Goal: Task Accomplishment & Management: Manage account settings

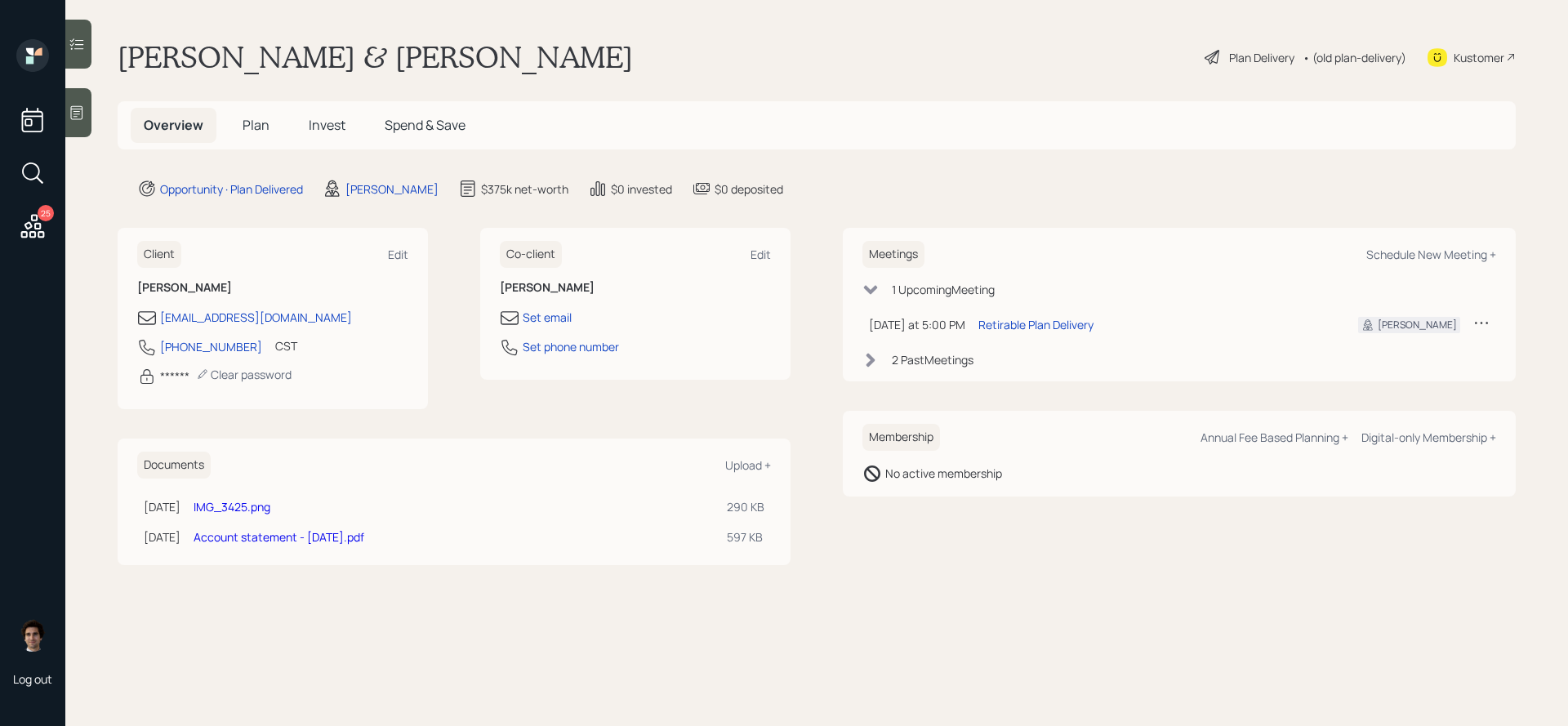
click at [1229, 63] on div "Plan Delivery" at bounding box center [1261, 57] width 65 height 17
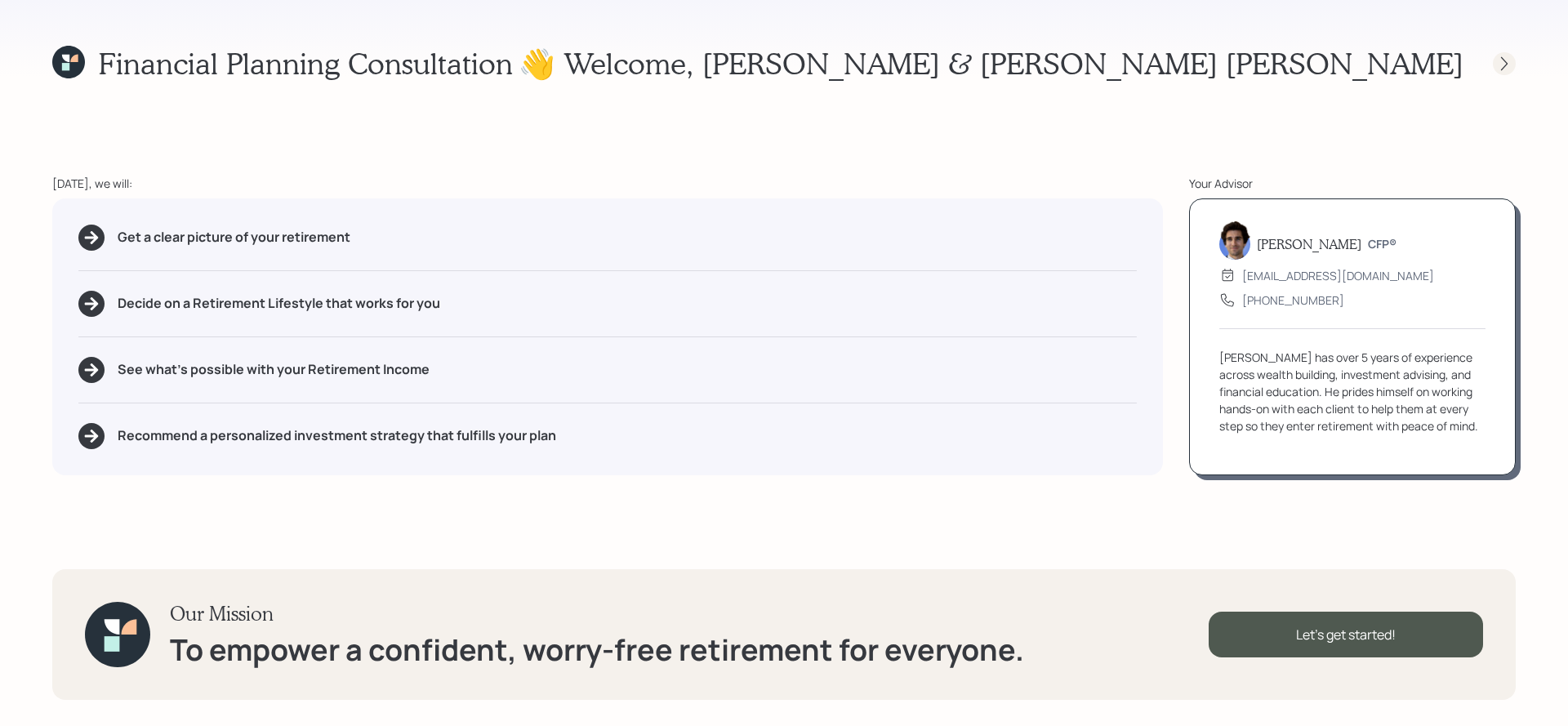
click at [1502, 65] on icon at bounding box center [1504, 63] width 17 height 17
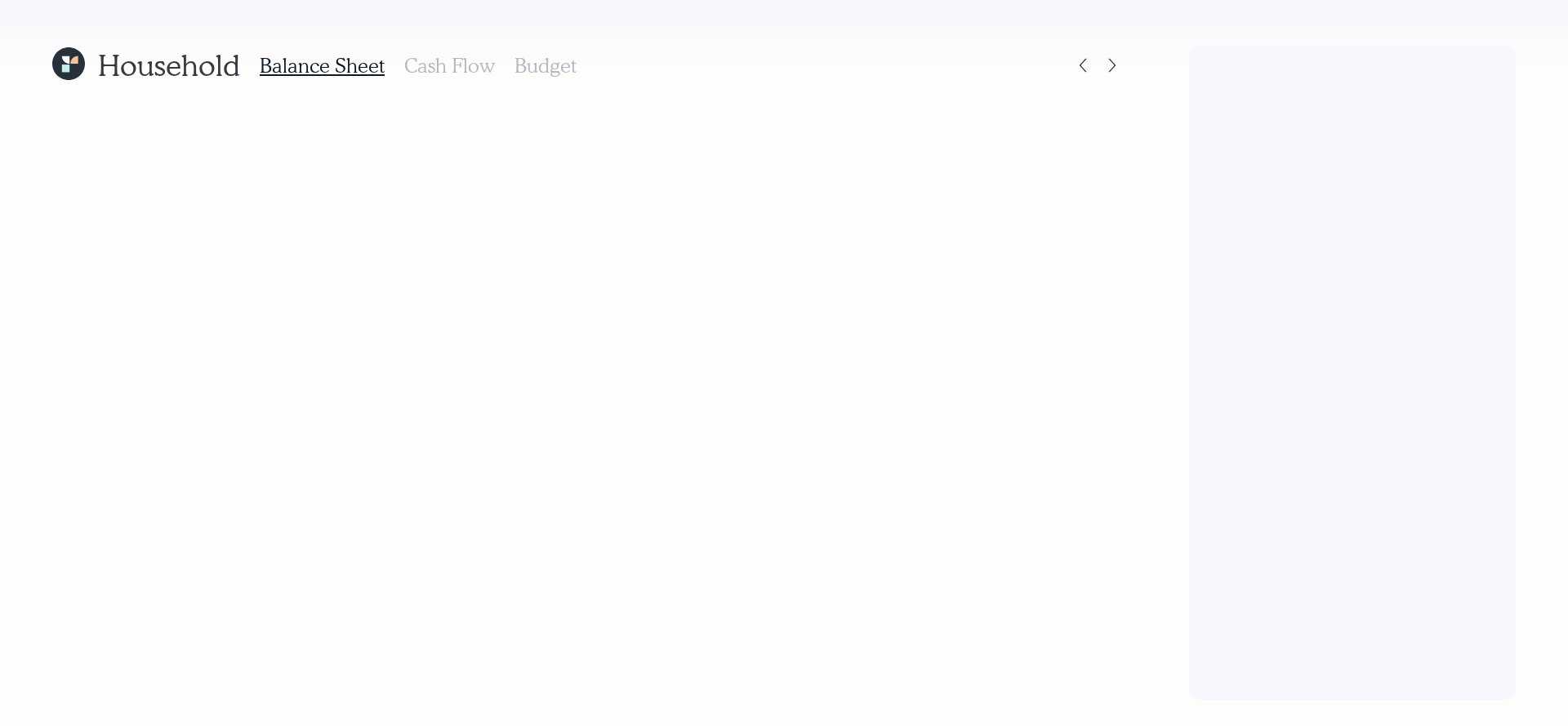
click at [1502, 65] on div at bounding box center [1352, 373] width 327 height 655
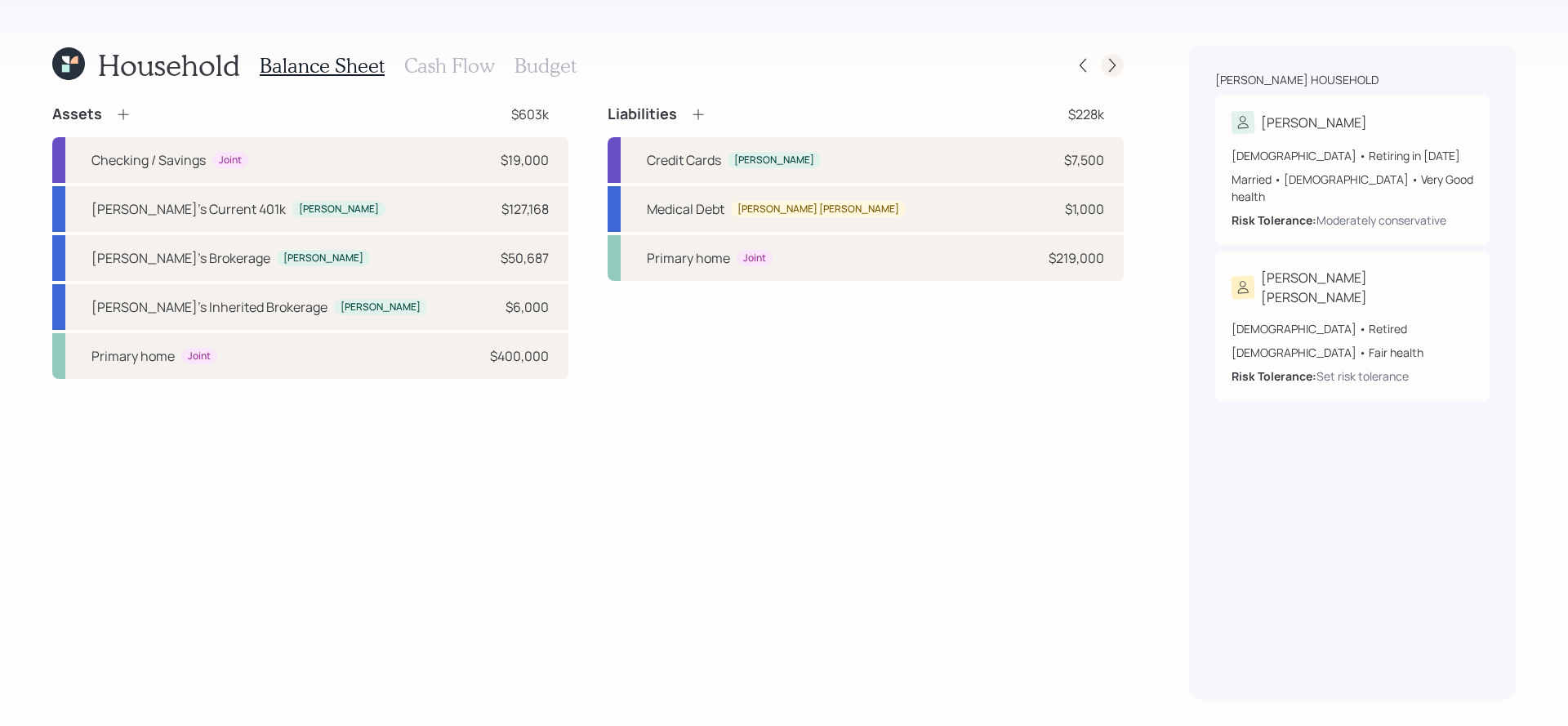
click at [1110, 63] on icon at bounding box center [1112, 65] width 17 height 17
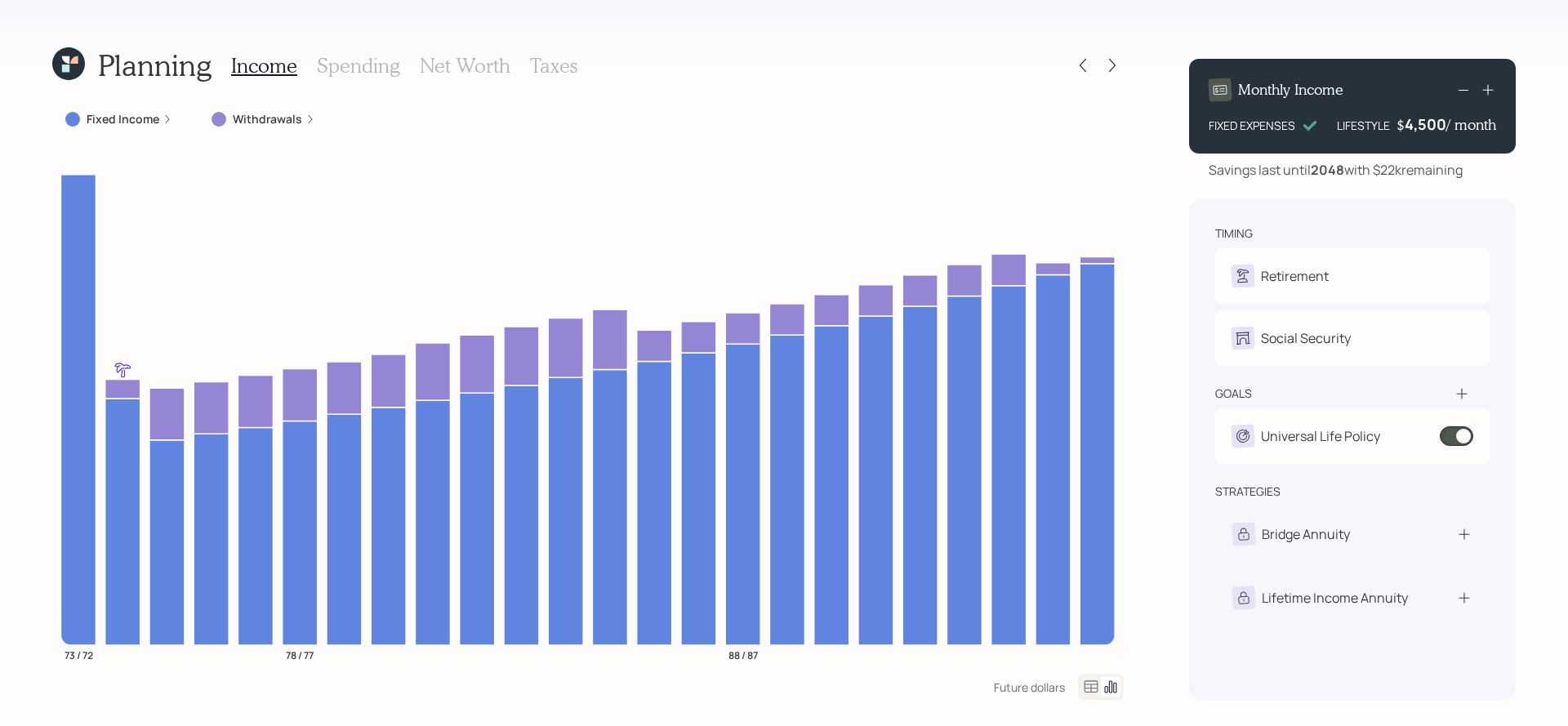
click at [1110, 63] on icon at bounding box center [1112, 65] width 17 height 17
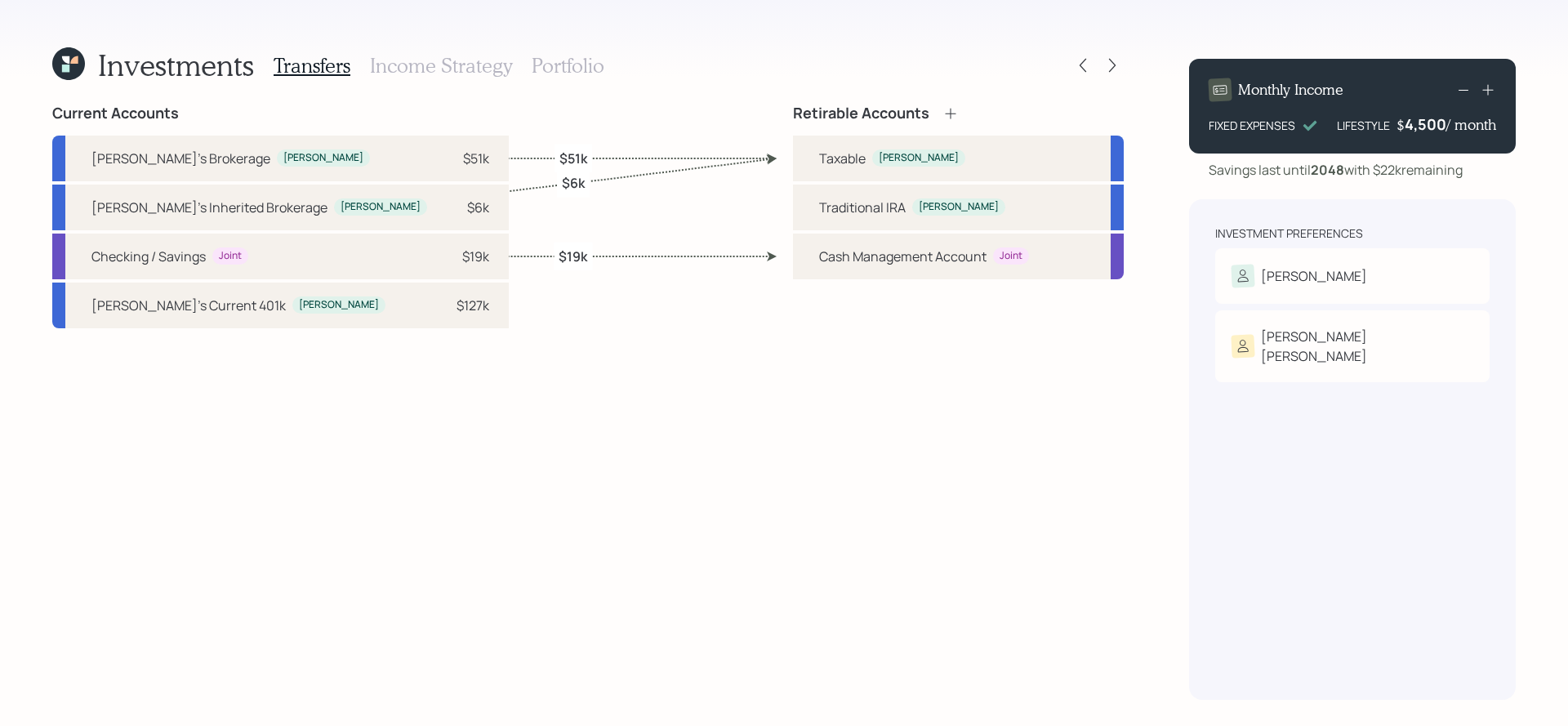
click at [579, 82] on div "Transfers Income Strategy Portfolio" at bounding box center [439, 65] width 331 height 39
click at [581, 77] on div "Transfers Income Strategy Portfolio" at bounding box center [439, 65] width 331 height 39
click at [581, 75] on h3 "Portfolio" at bounding box center [568, 65] width 73 height 23
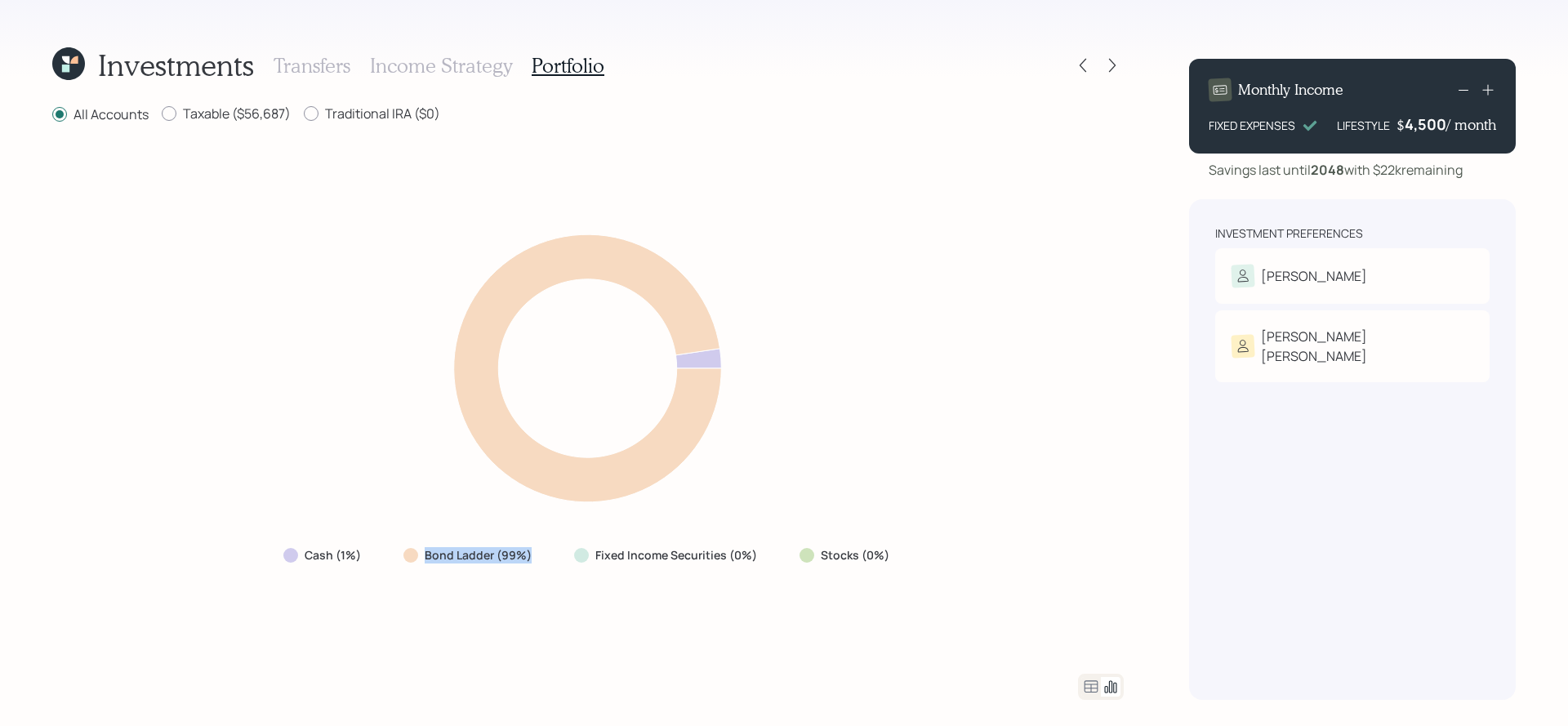
drag, startPoint x: 540, startPoint y: 556, endPoint x: 394, endPoint y: 556, distance: 146.0
click at [394, 556] on div "Bond Ladder (99%)" at bounding box center [468, 556] width 157 height 30
click at [1094, 674] on div at bounding box center [1100, 687] width 46 height 26
click at [1094, 677] on icon at bounding box center [1091, 687] width 20 height 20
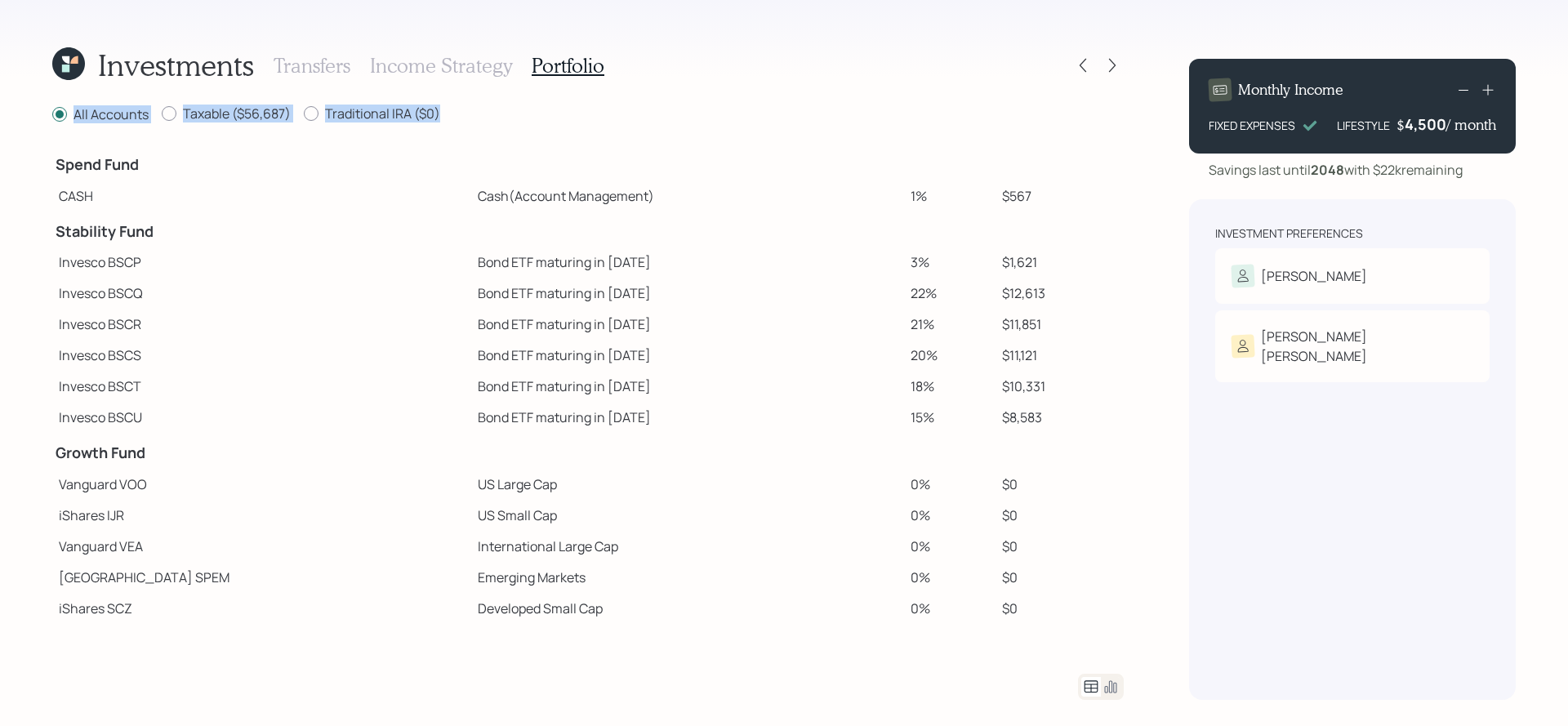
drag, startPoint x: 1086, startPoint y: 68, endPoint x: 499, endPoint y: 120, distance: 589.3
click at [499, 120] on div "Investments Transfers Income Strategy Portfolio All Accounts Taxable ($56,687) …" at bounding box center [588, 373] width 1072 height 655
click at [487, 118] on div "All Accounts Taxable ($56,687) Traditional IRA ($0)" at bounding box center [588, 114] width 1072 height 20
click at [1086, 73] on icon at bounding box center [1083, 65] width 17 height 17
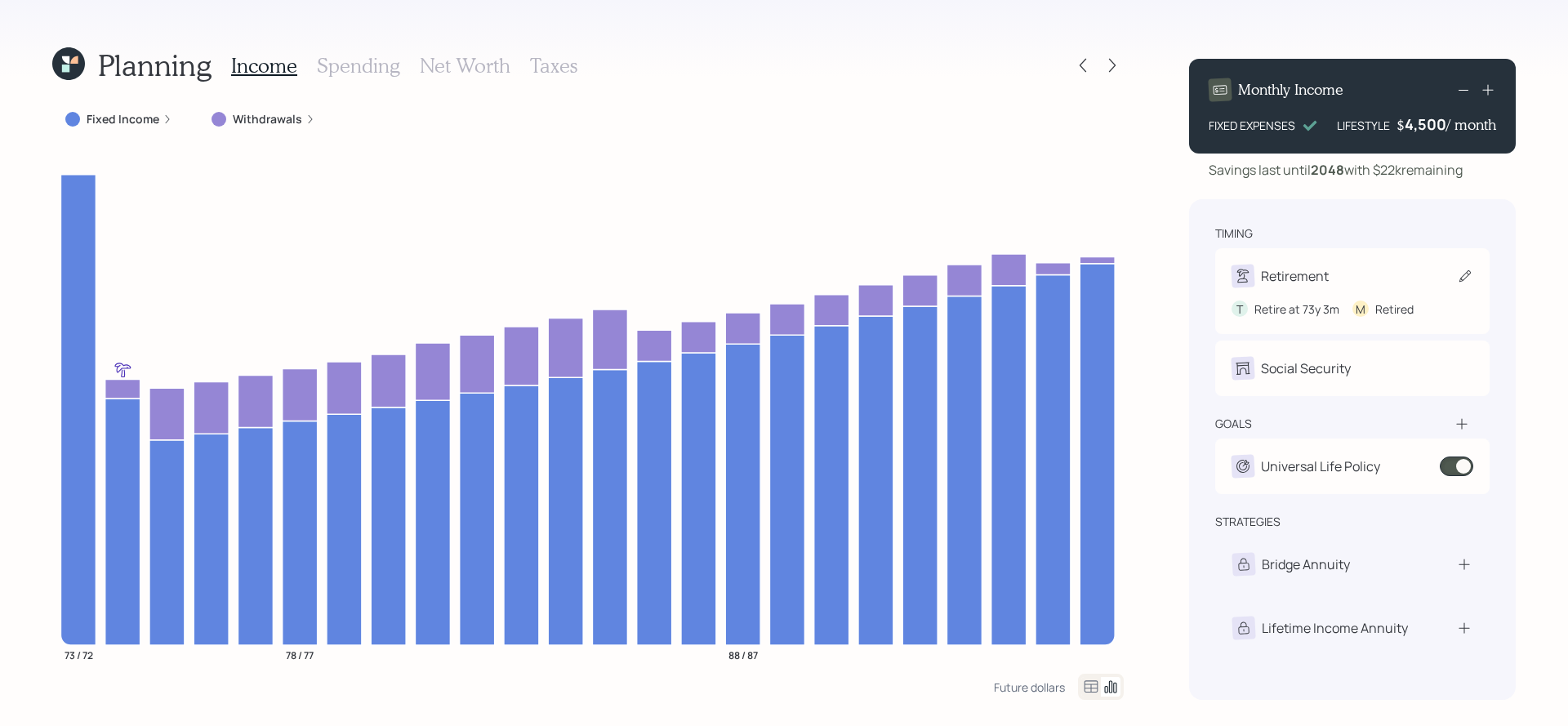
click at [1392, 274] on div "Retirement" at bounding box center [1352, 276] width 242 height 23
select select "3"
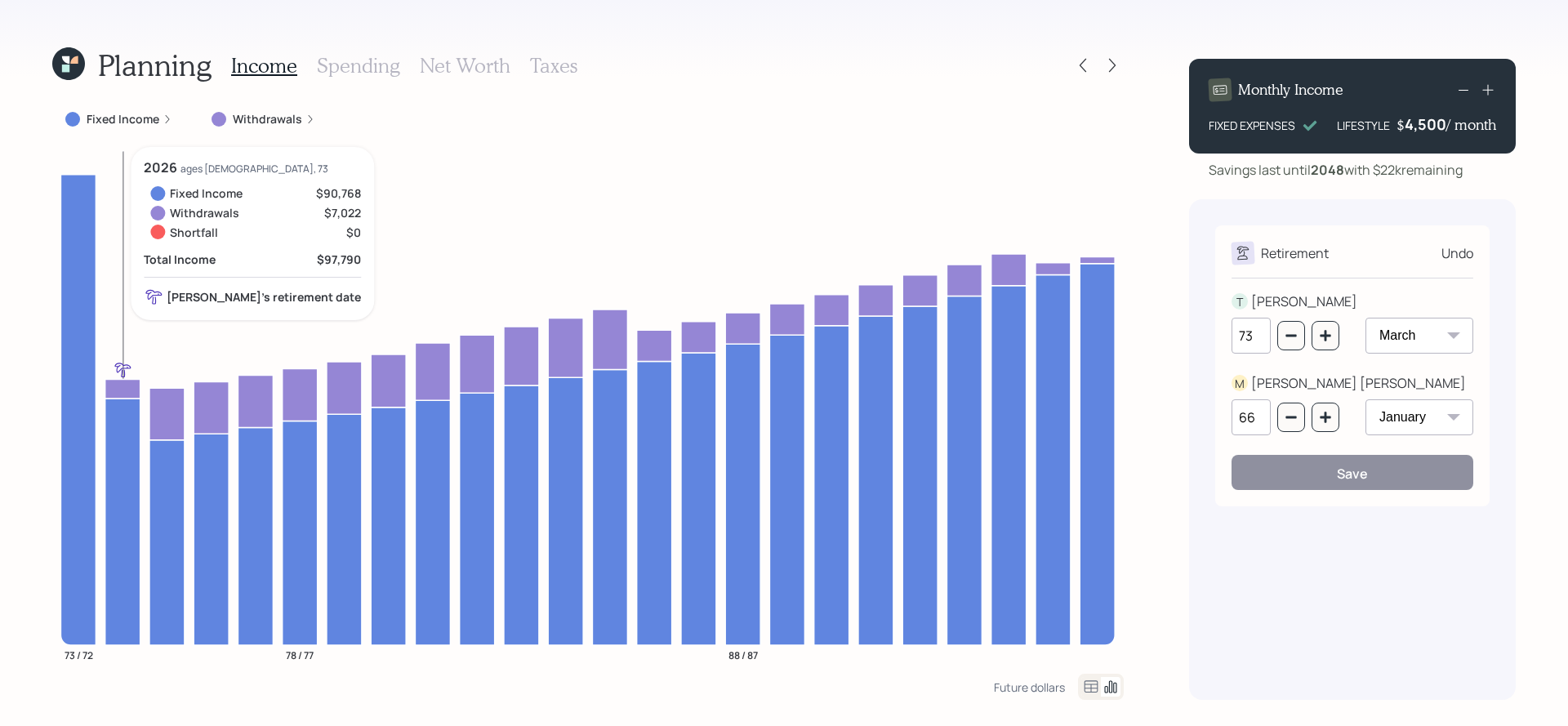
click at [130, 391] on icon at bounding box center [123, 389] width 35 height 19
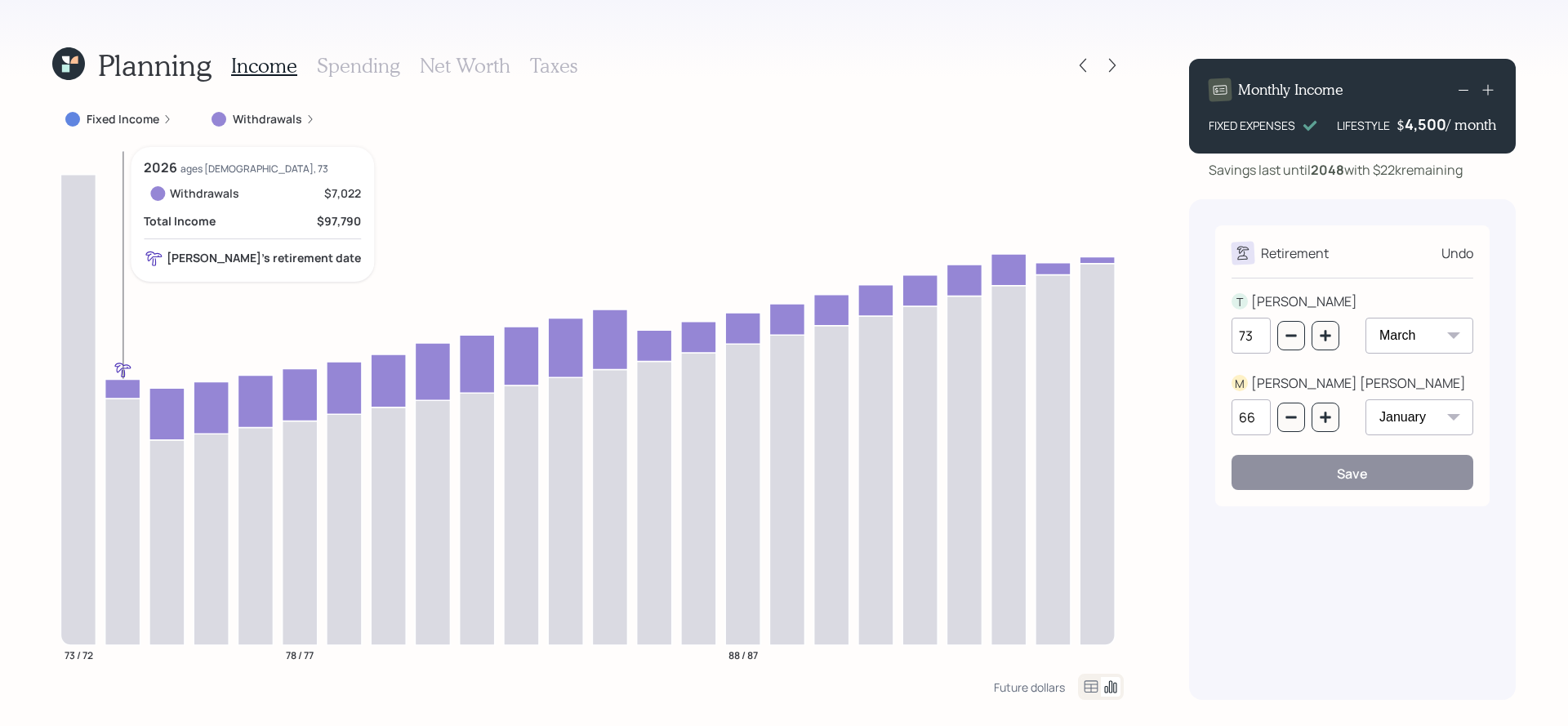
click at [130, 391] on icon at bounding box center [123, 389] width 35 height 19
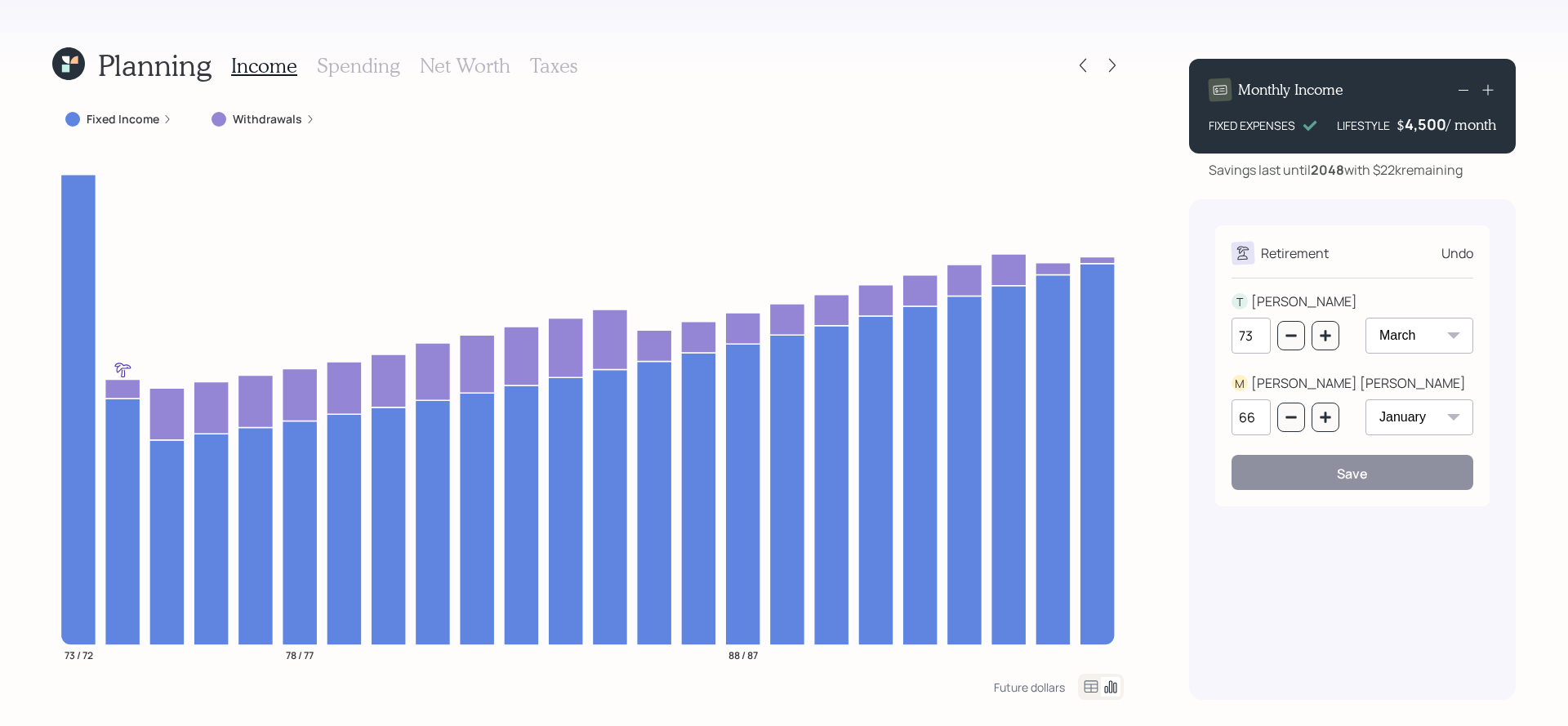
click at [140, 116] on label "Fixed Income" at bounding box center [123, 119] width 73 height 17
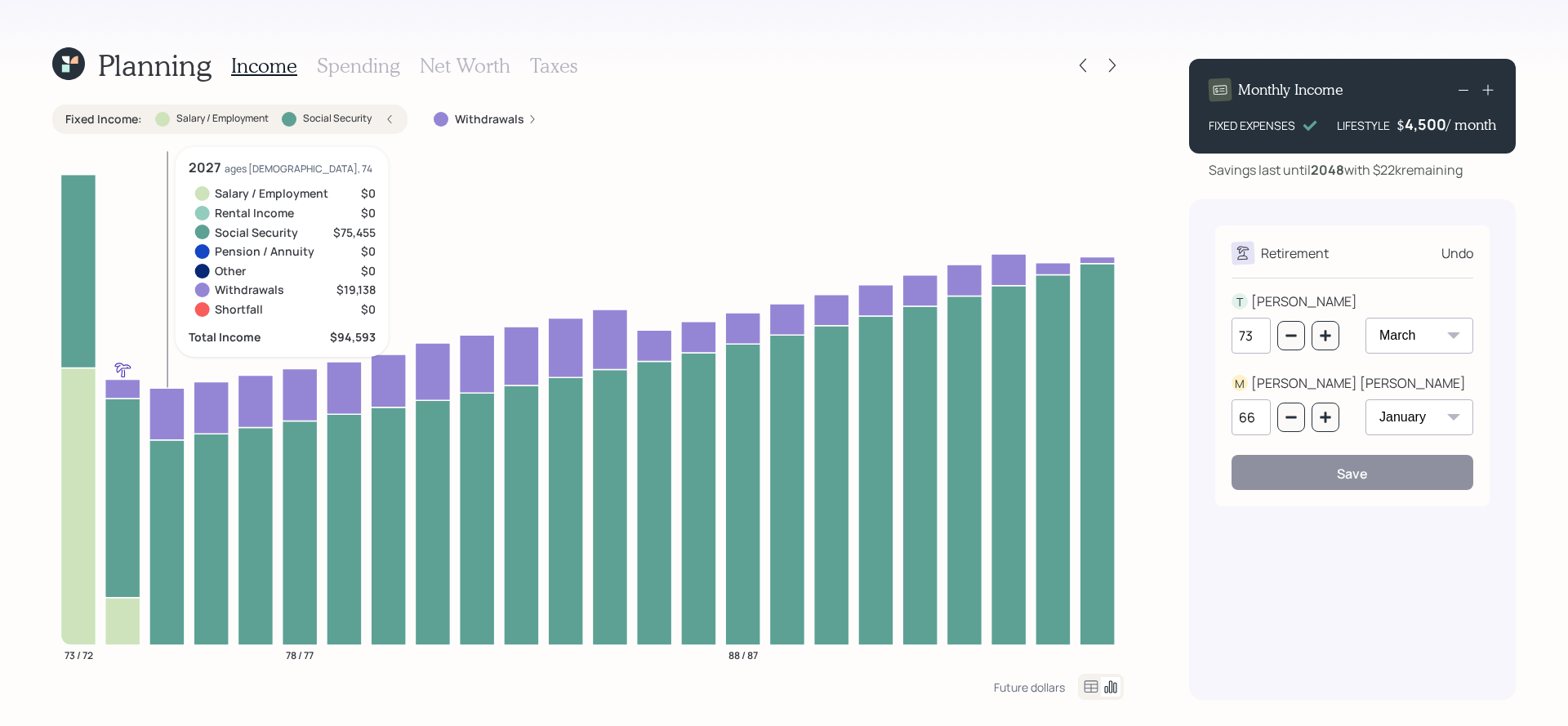
click at [165, 412] on icon at bounding box center [167, 414] width 35 height 52
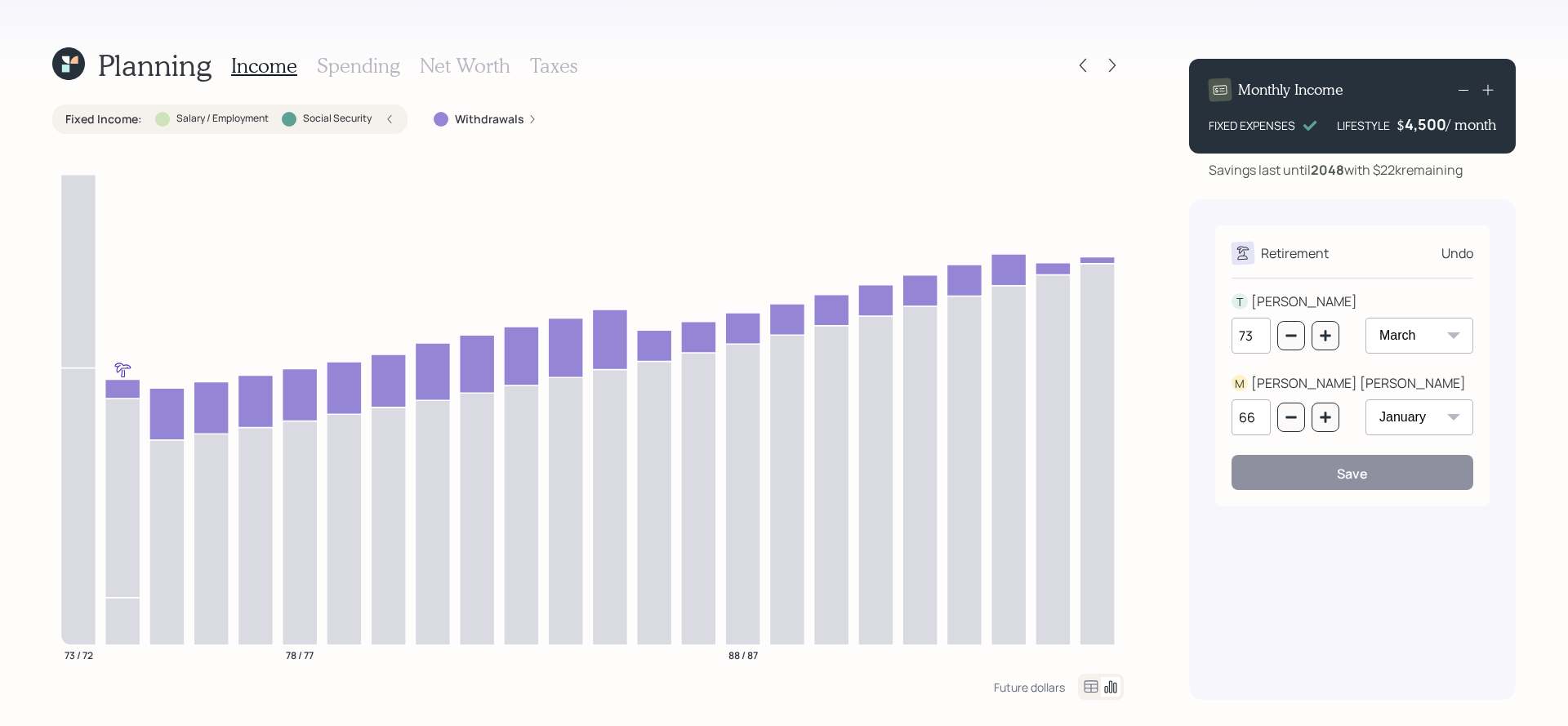
click at [1093, 69] on div at bounding box center [1098, 65] width 52 height 23
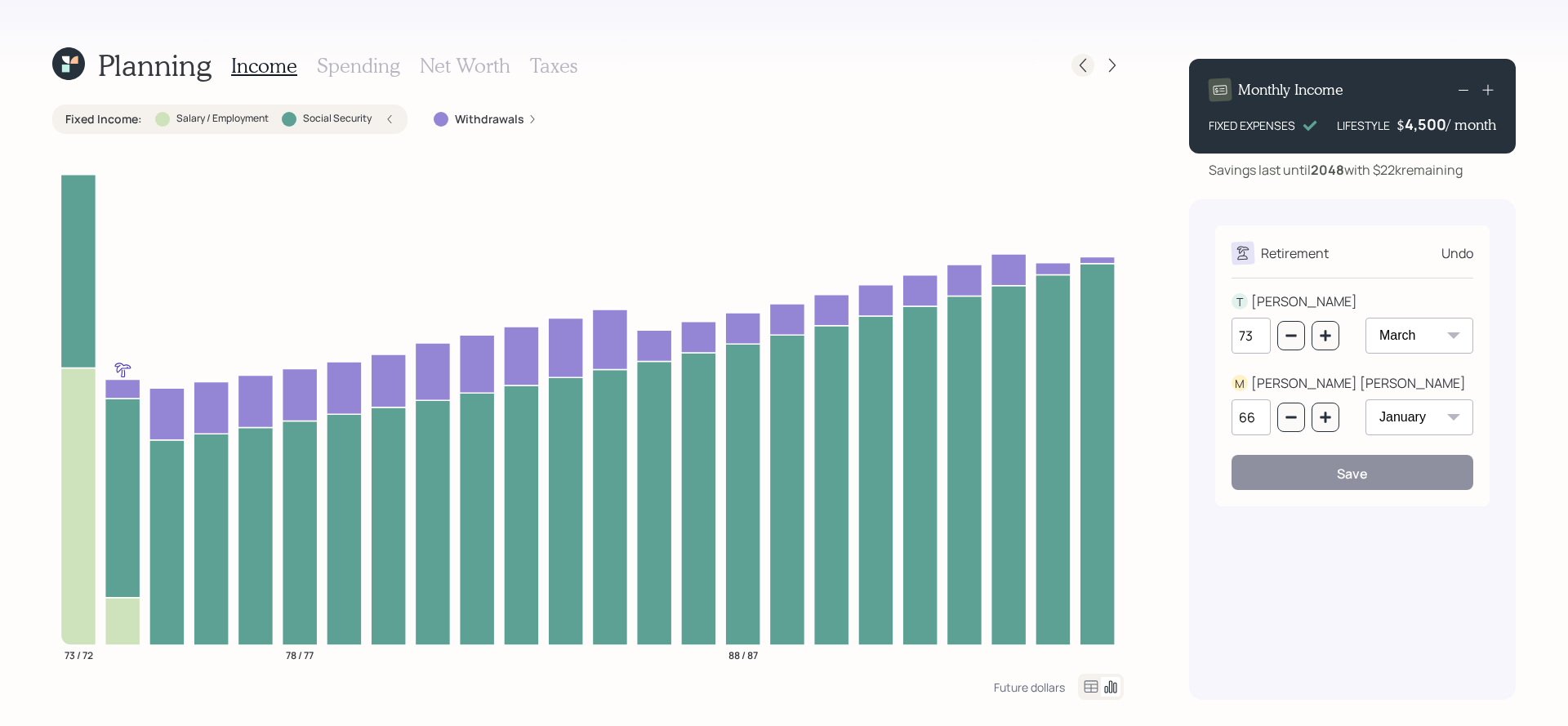
click at [1084, 69] on icon at bounding box center [1083, 66] width 7 height 14
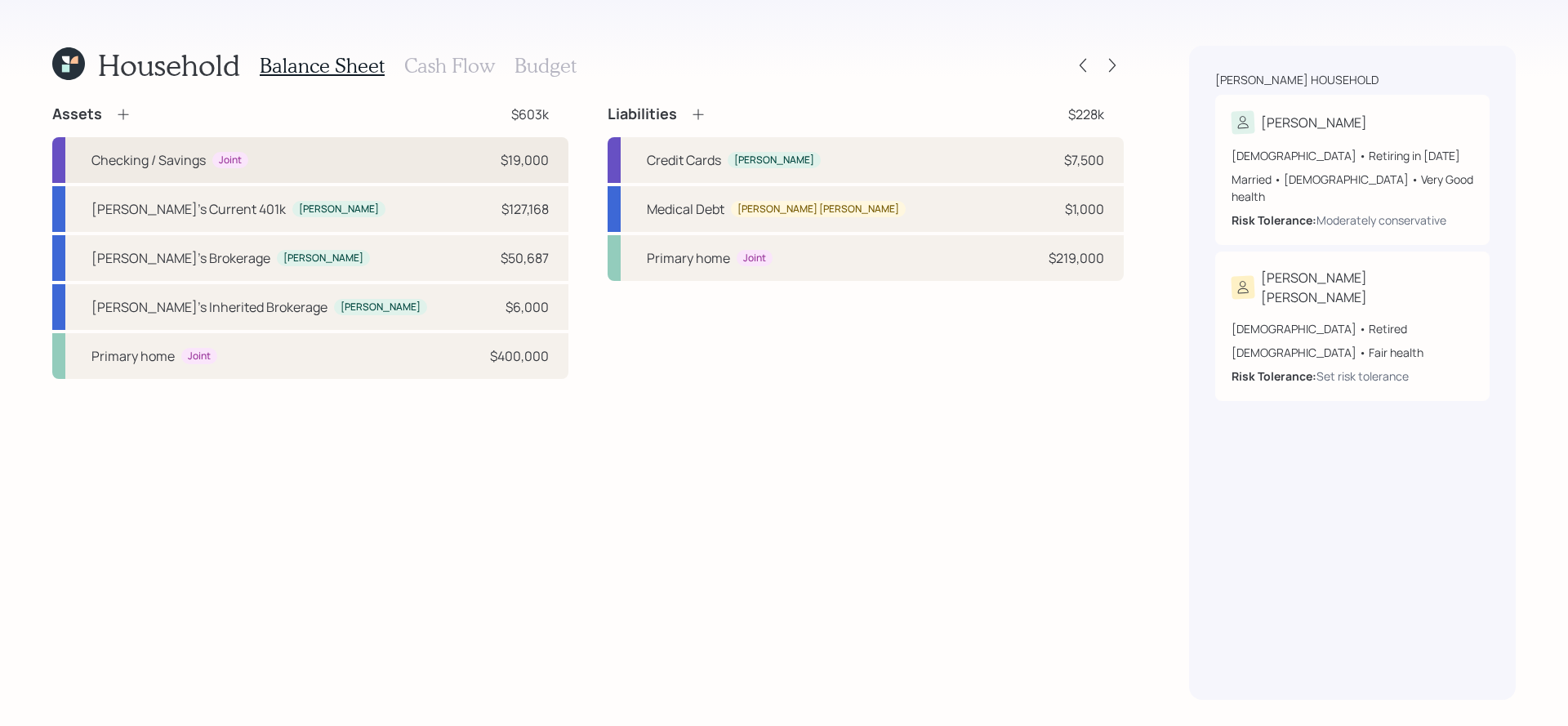
click at [397, 167] on div "Checking / Savings Joint $19,000" at bounding box center [310, 160] width 516 height 46
select select "emergency_fund"
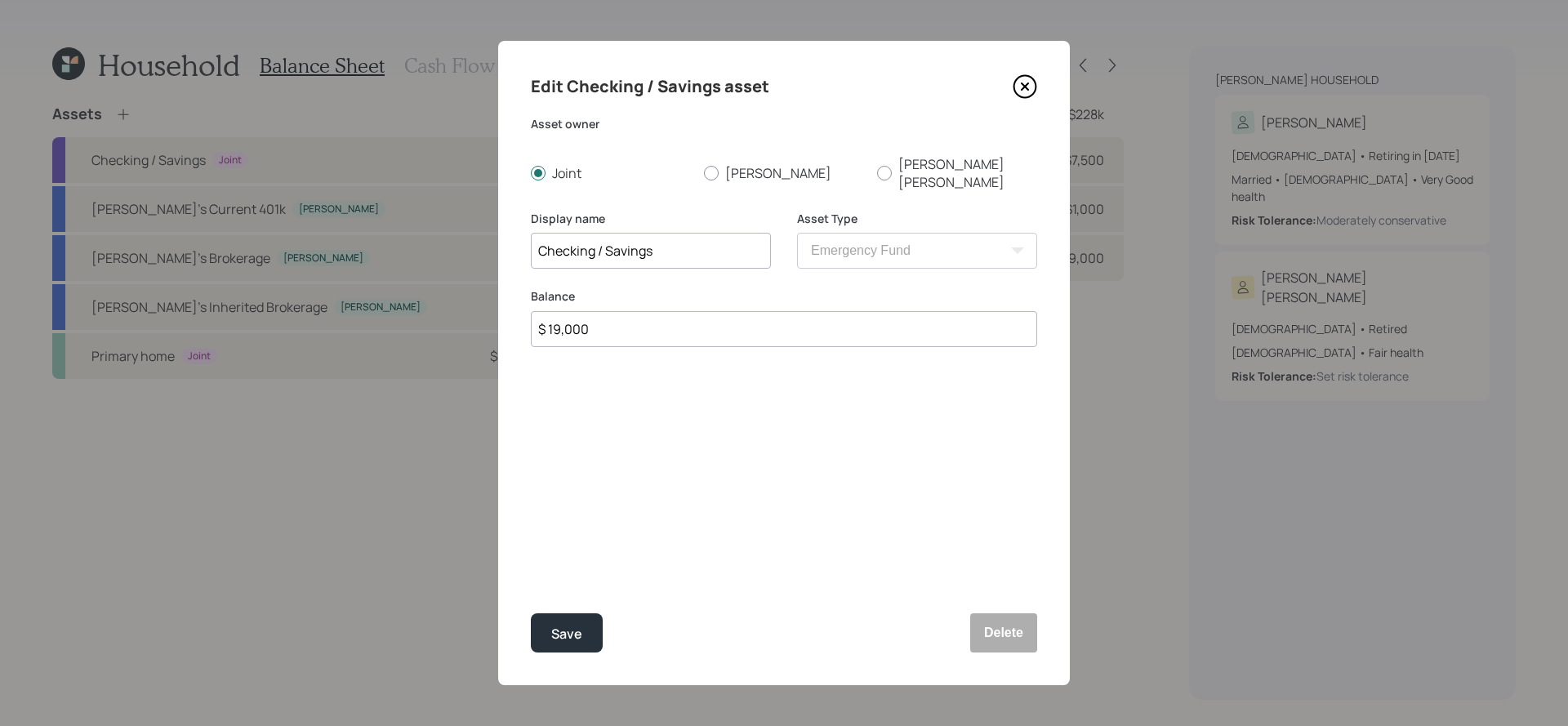
drag, startPoint x: 661, startPoint y: 315, endPoint x: 483, endPoint y: 281, distance: 181.2
click at [483, 281] on div "Edit Checking / Savings asset Asset owner Joint [PERSON_NAME] Display name Chec…" at bounding box center [784, 363] width 1568 height 726
type input "$ 25,000"
click at [531, 614] on button "Save" at bounding box center [567, 633] width 72 height 39
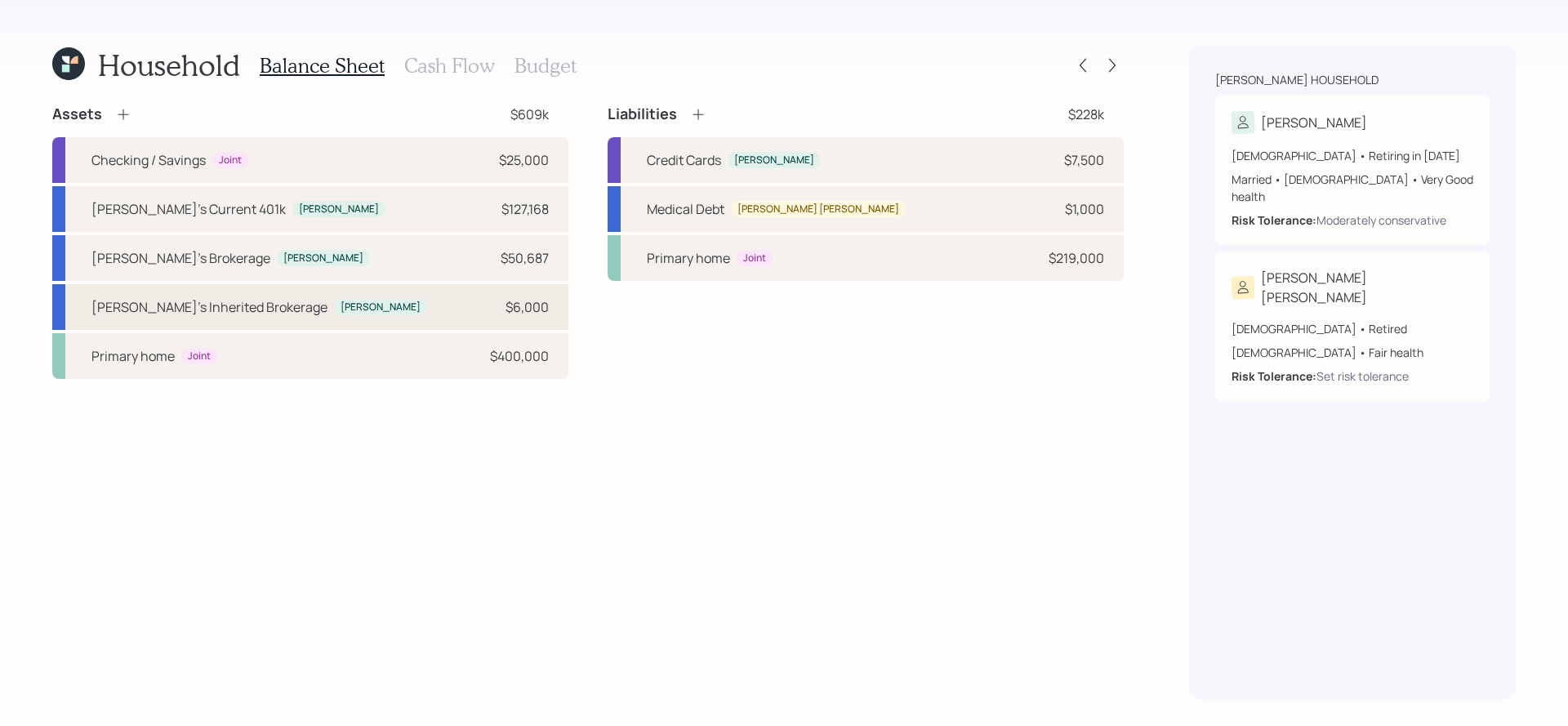
click at [476, 315] on div "[PERSON_NAME]'s Inherited Brokerage [PERSON_NAME] $6,000" at bounding box center [310, 307] width 516 height 46
select select "taxable"
select select "balanced"
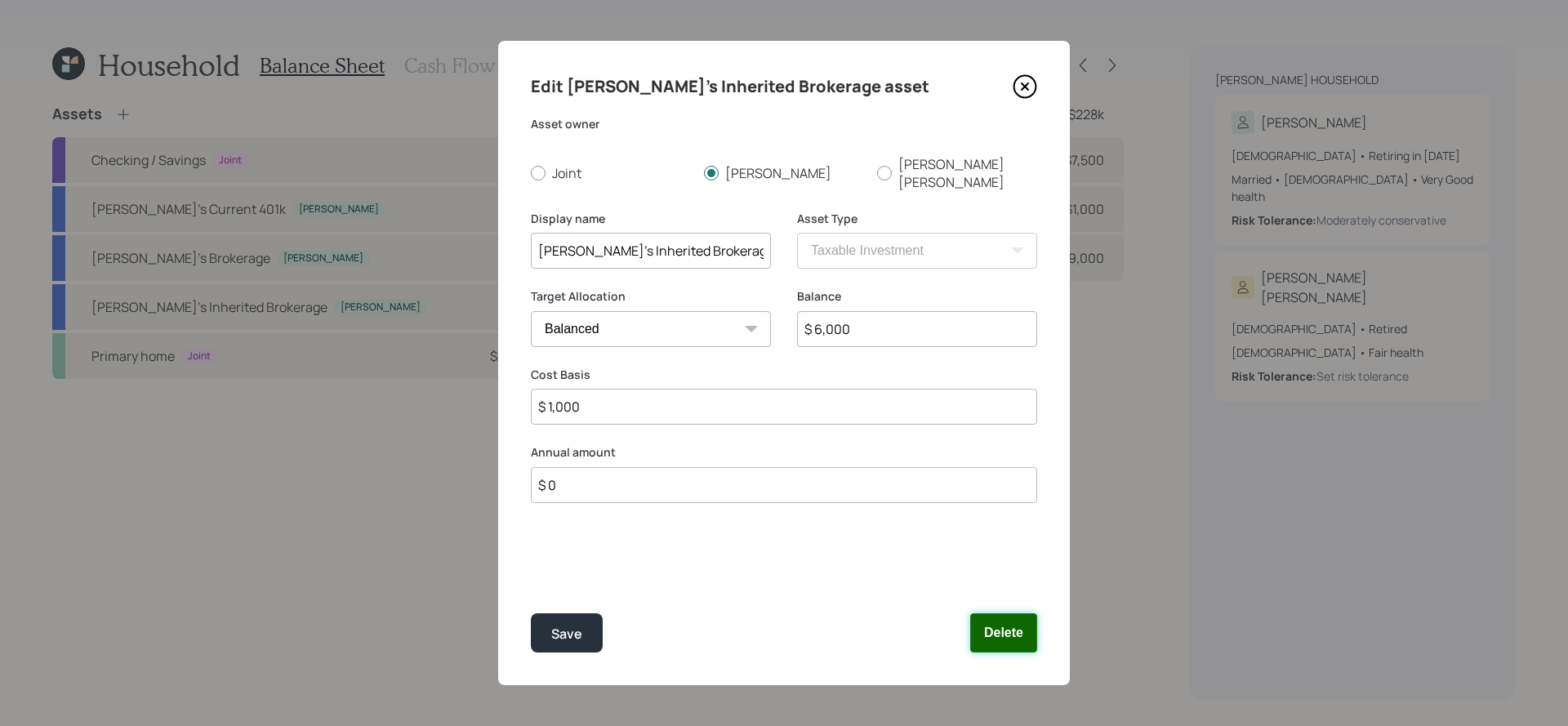
click at [975, 643] on button "Delete" at bounding box center [1003, 633] width 67 height 39
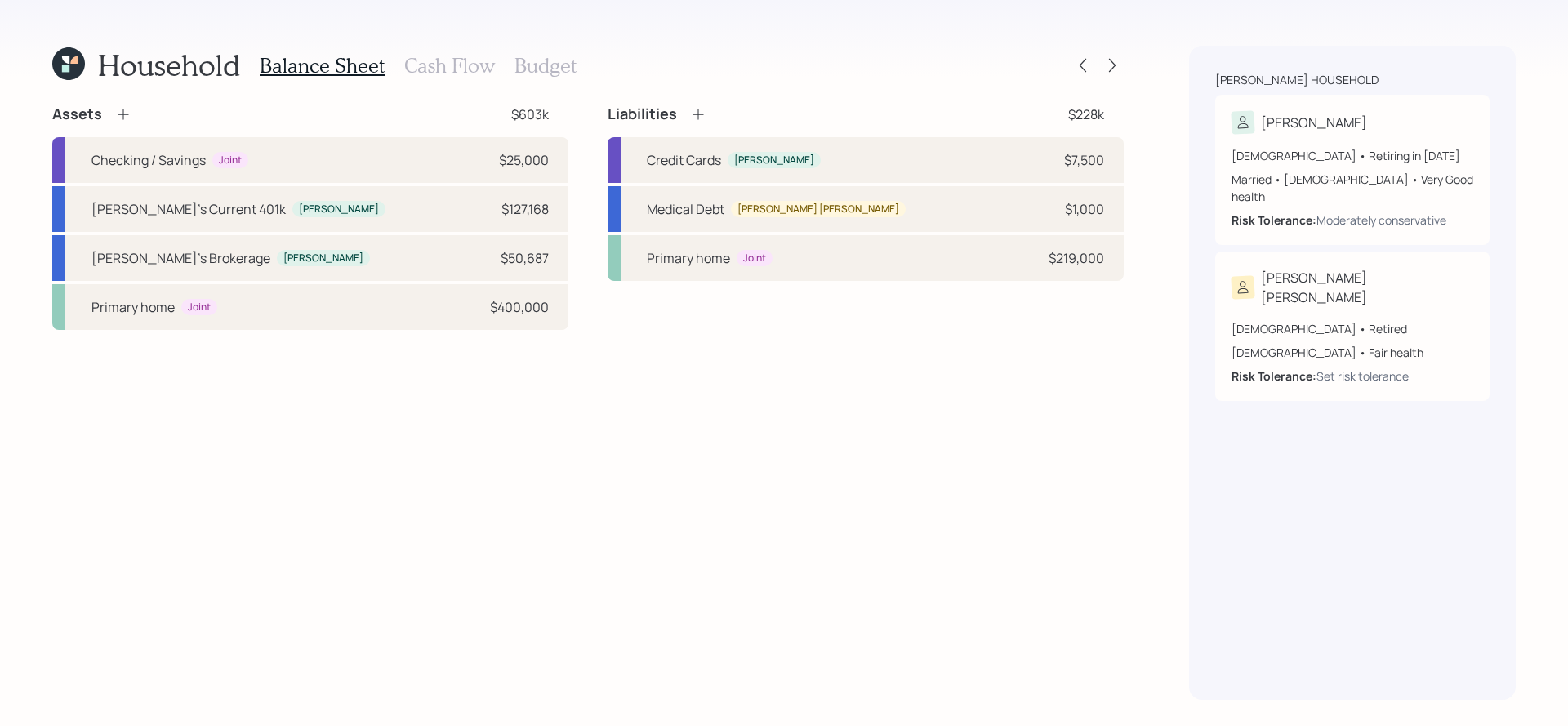
click at [68, 63] on icon at bounding box center [65, 60] width 7 height 7
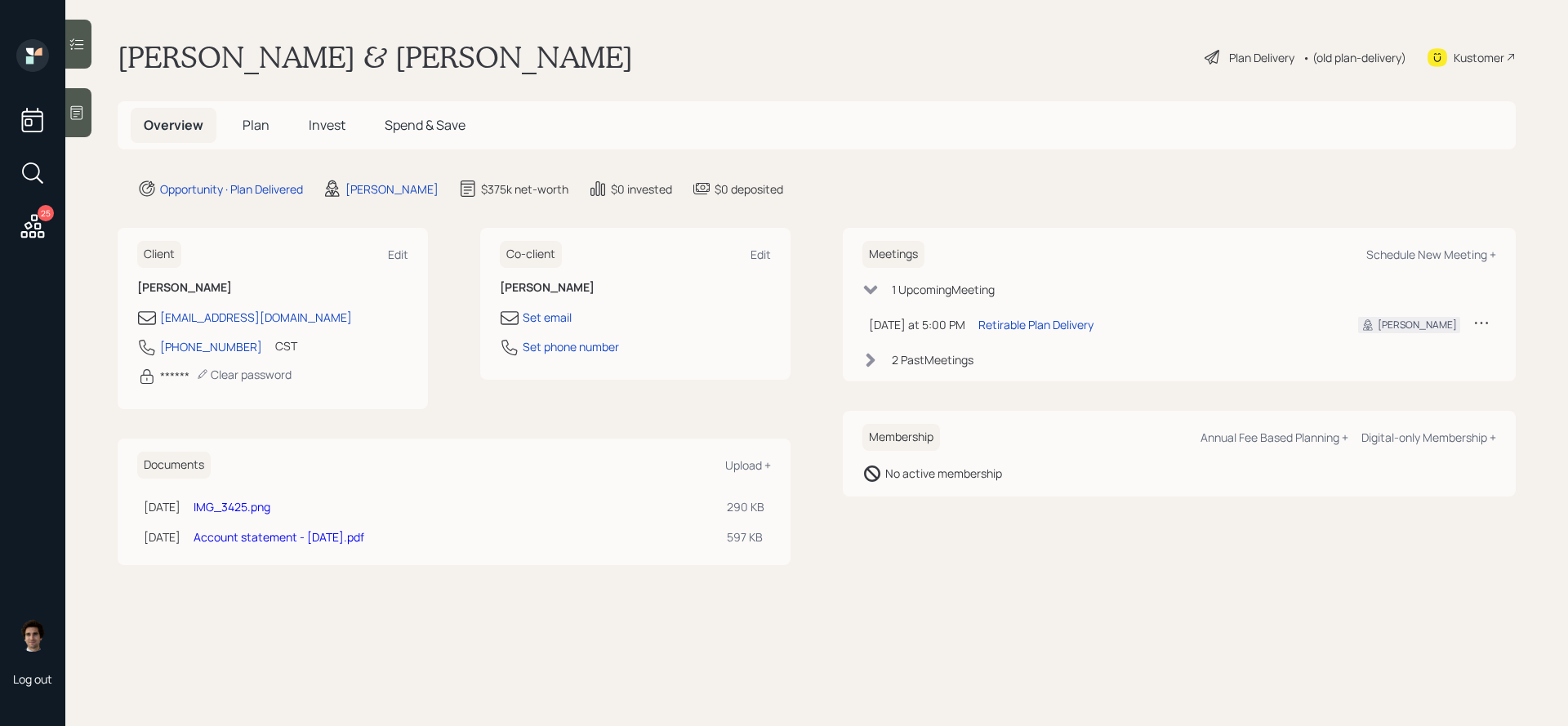
click at [309, 535] on link "Account statement - [DATE].pdf" at bounding box center [279, 537] width 170 height 16
click at [1243, 56] on div "Plan Delivery" at bounding box center [1261, 57] width 65 height 17
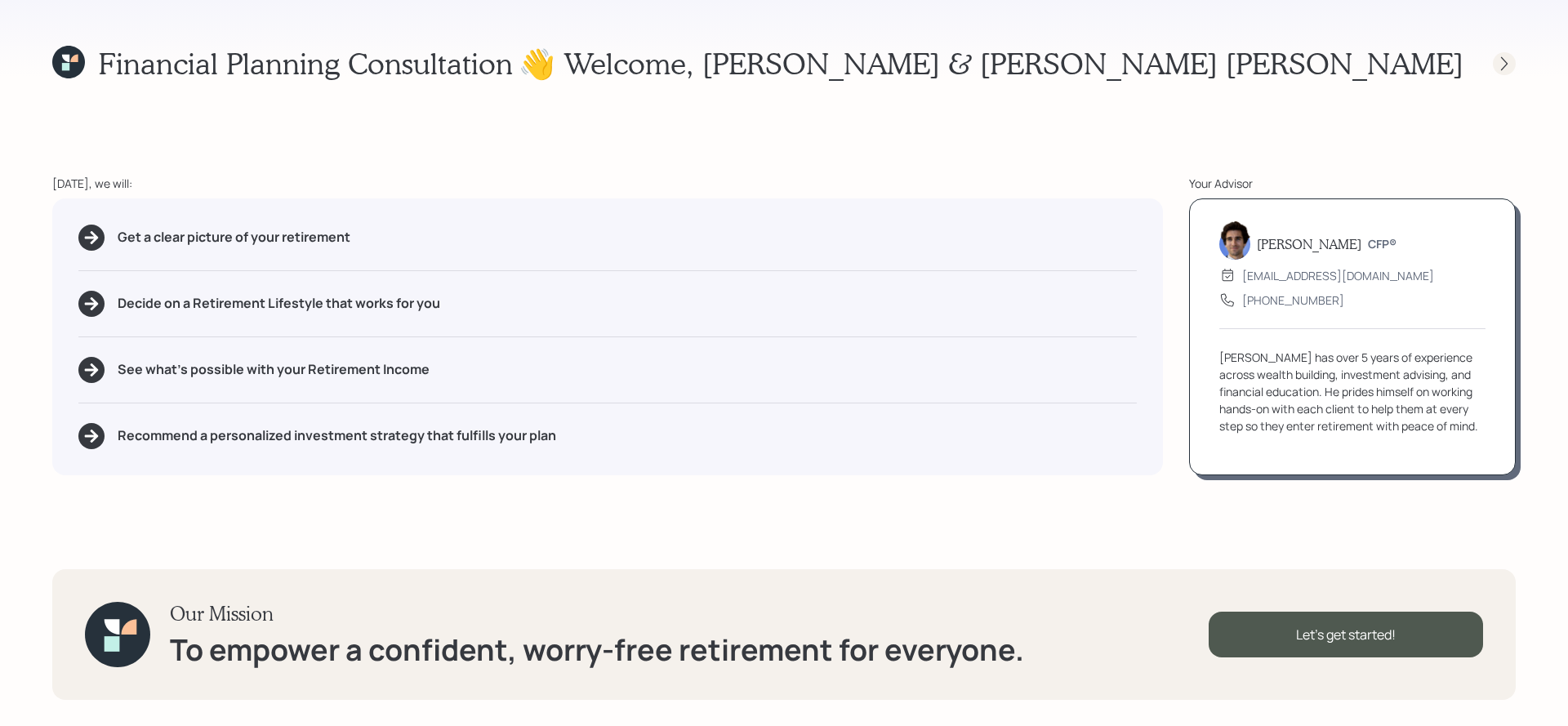
click at [1504, 73] on div at bounding box center [1505, 63] width 23 height 23
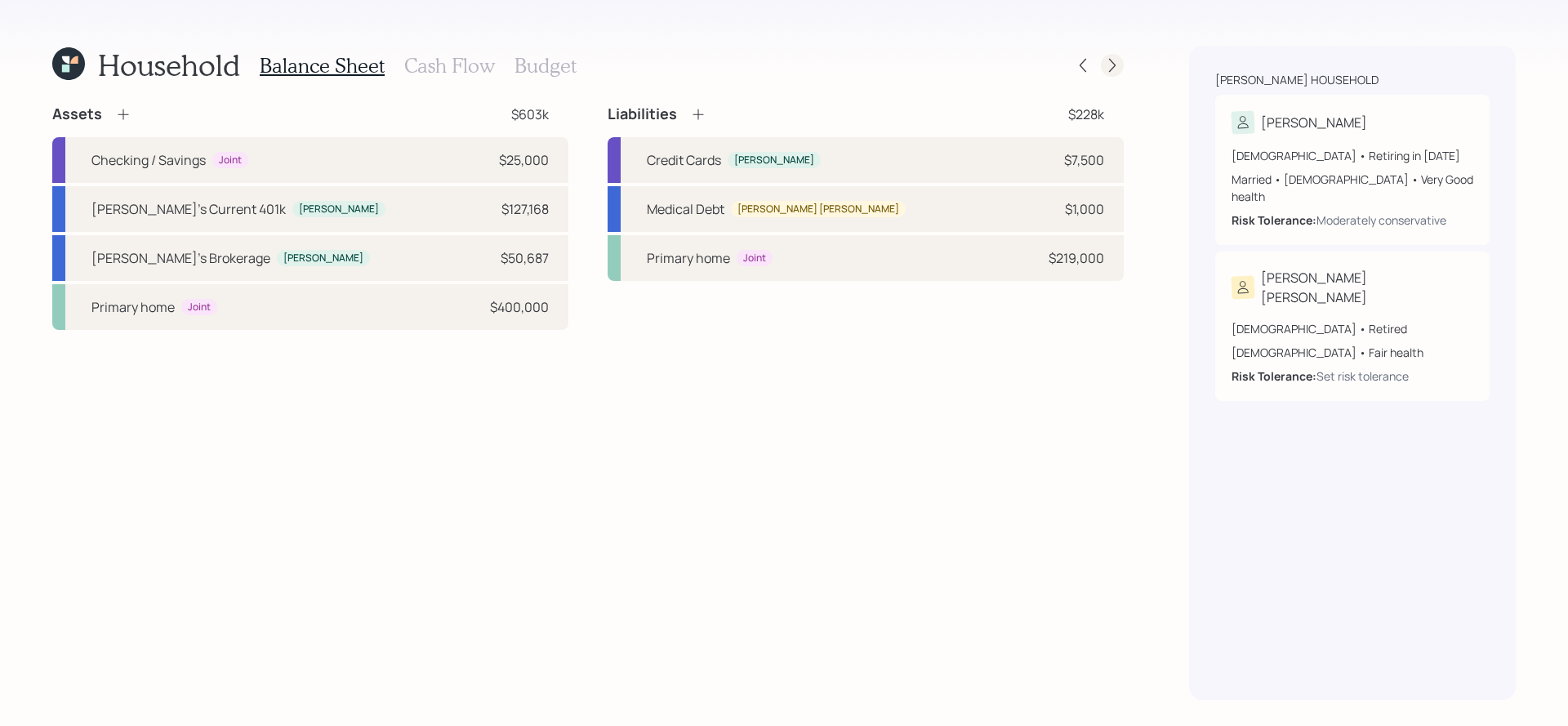
click at [1113, 57] on div at bounding box center [1113, 65] width 23 height 23
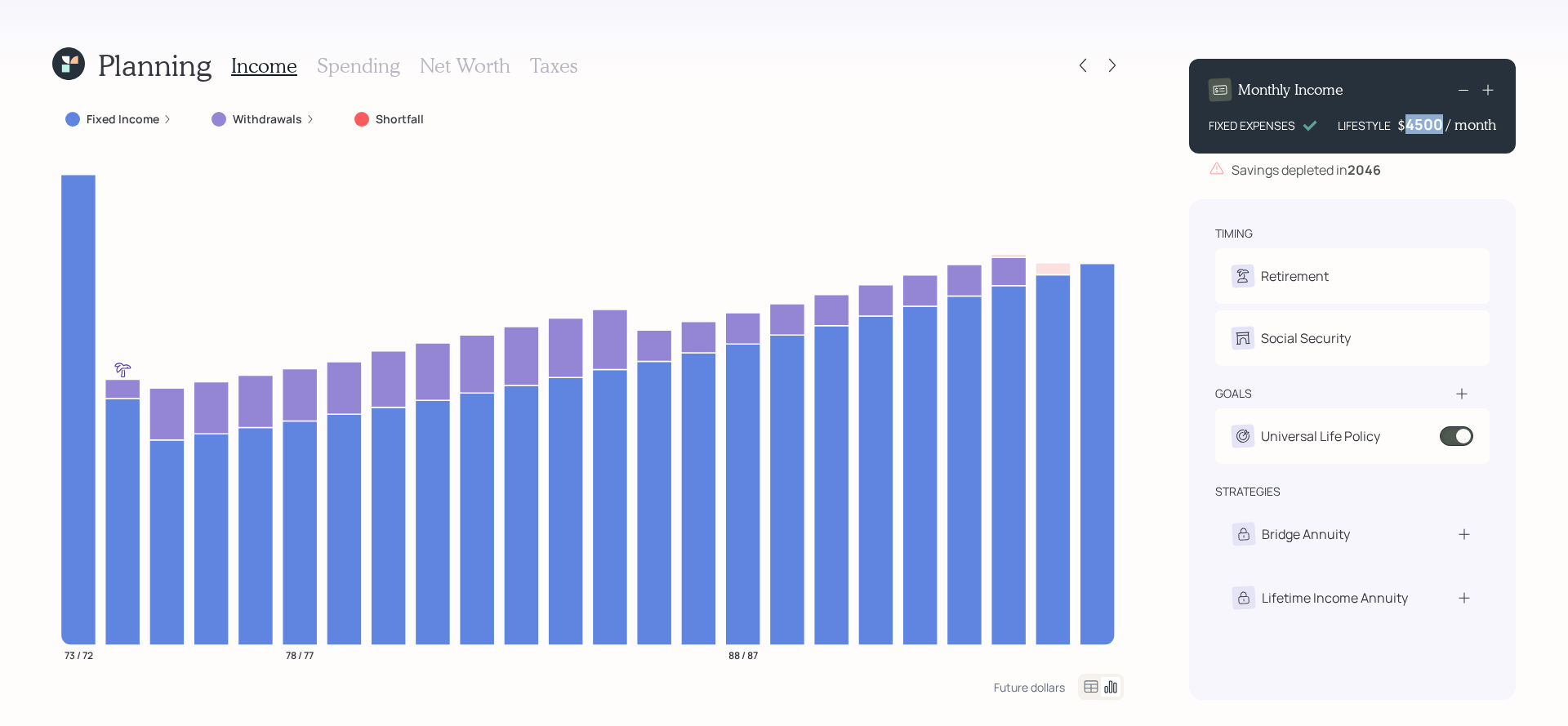
drag, startPoint x: 1444, startPoint y: 126, endPoint x: 1405, endPoint y: 126, distance: 39.0
click at [1405, 126] on div "4500" at bounding box center [1425, 124] width 41 height 20
click at [1488, 91] on icon at bounding box center [1487, 90] width 10 height 10
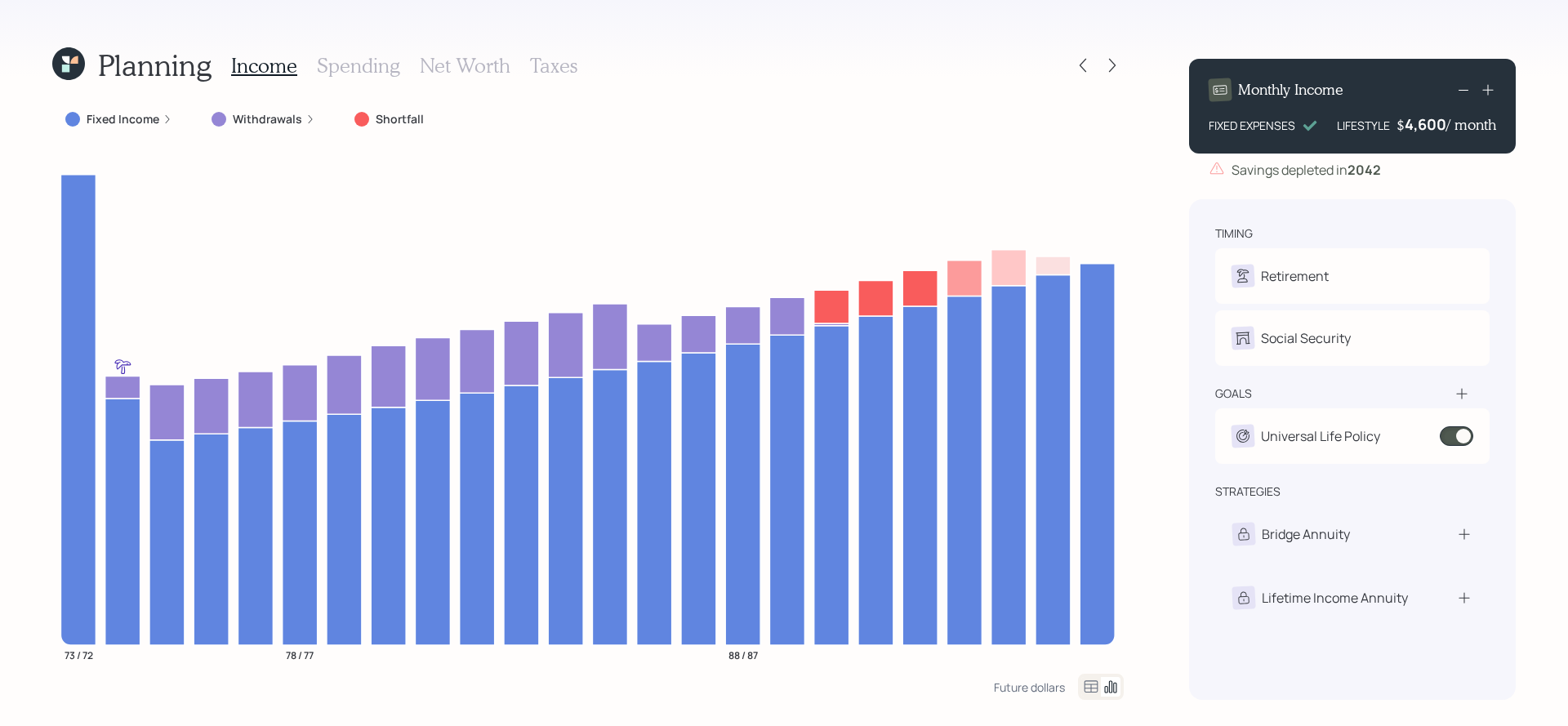
click at [1487, 91] on icon at bounding box center [1487, 90] width 10 height 10
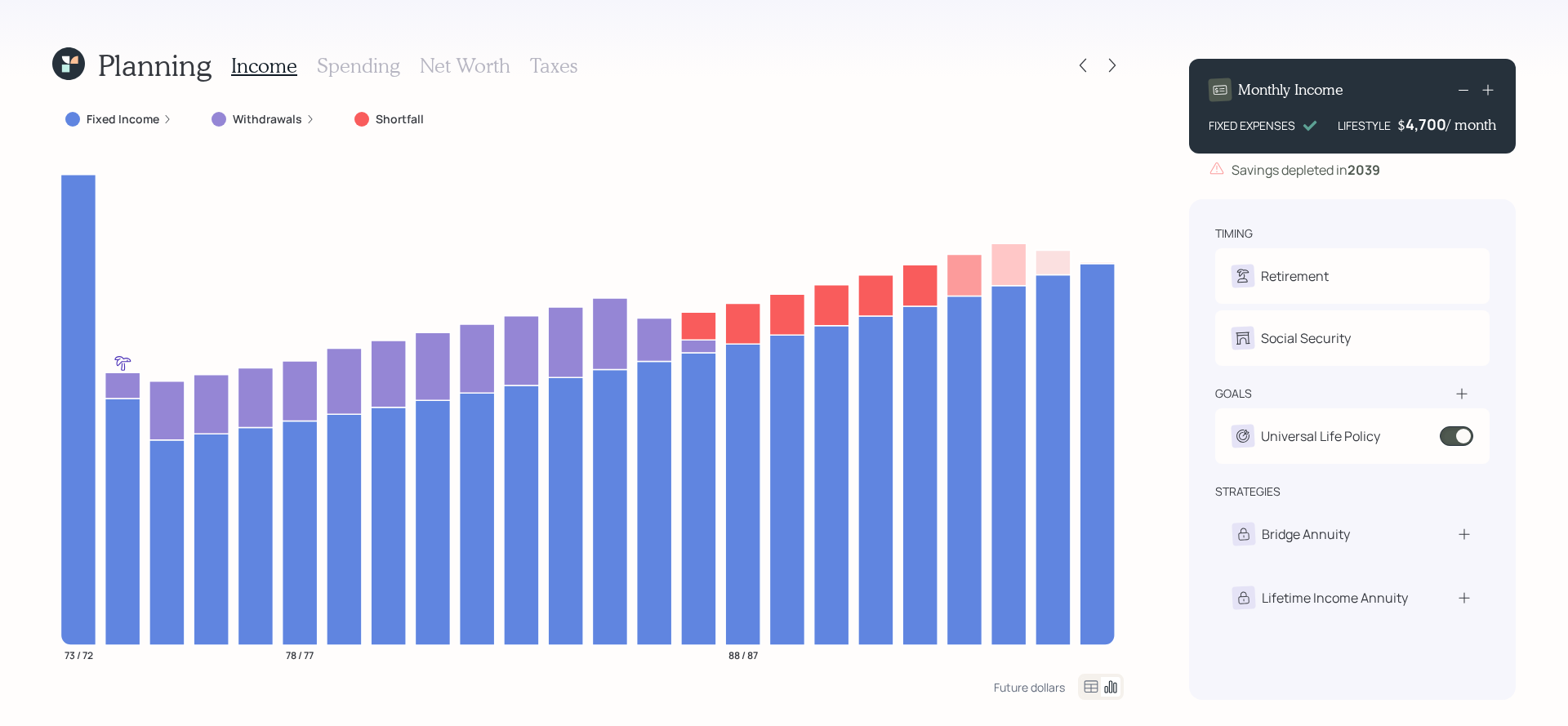
click at [1468, 88] on icon at bounding box center [1464, 90] width 20 height 20
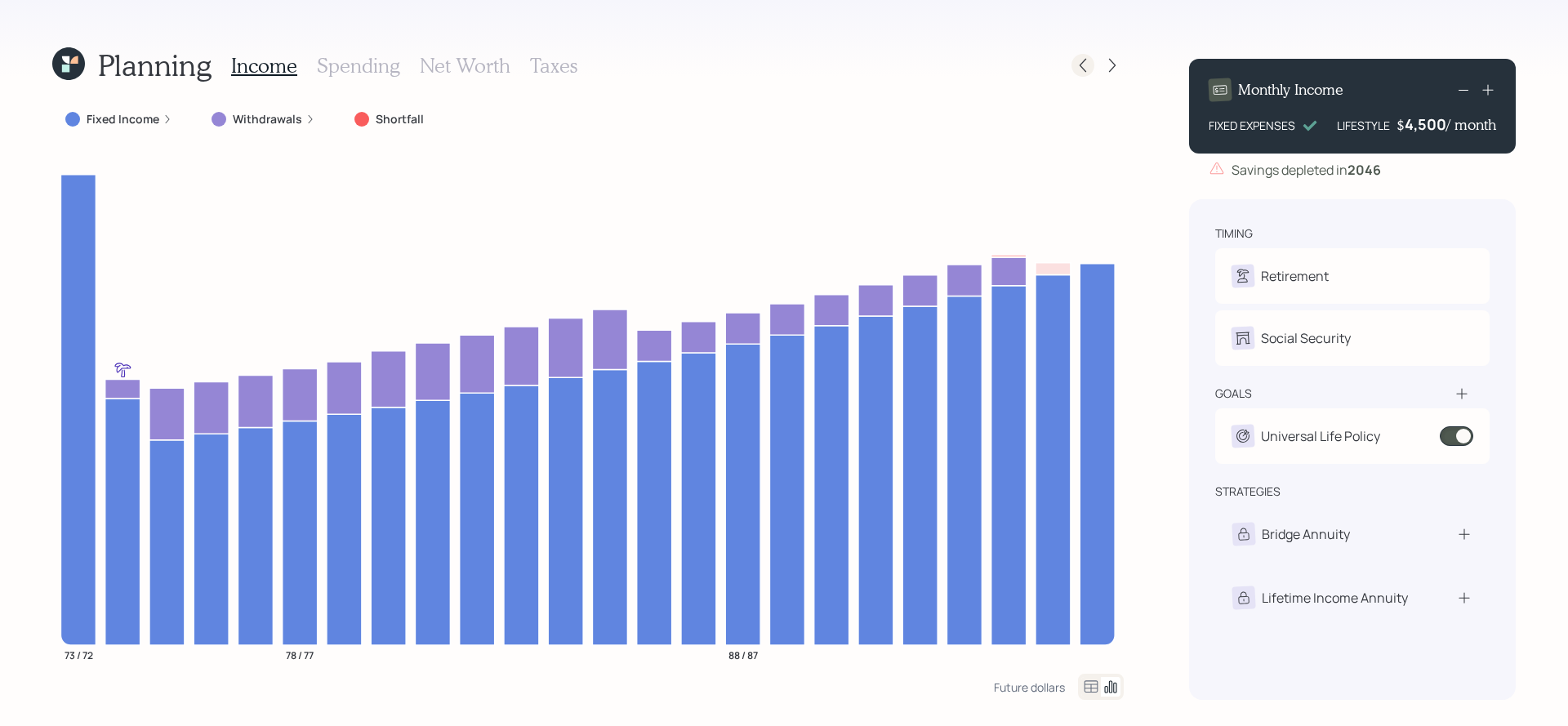
click at [1086, 61] on icon at bounding box center [1083, 65] width 17 height 17
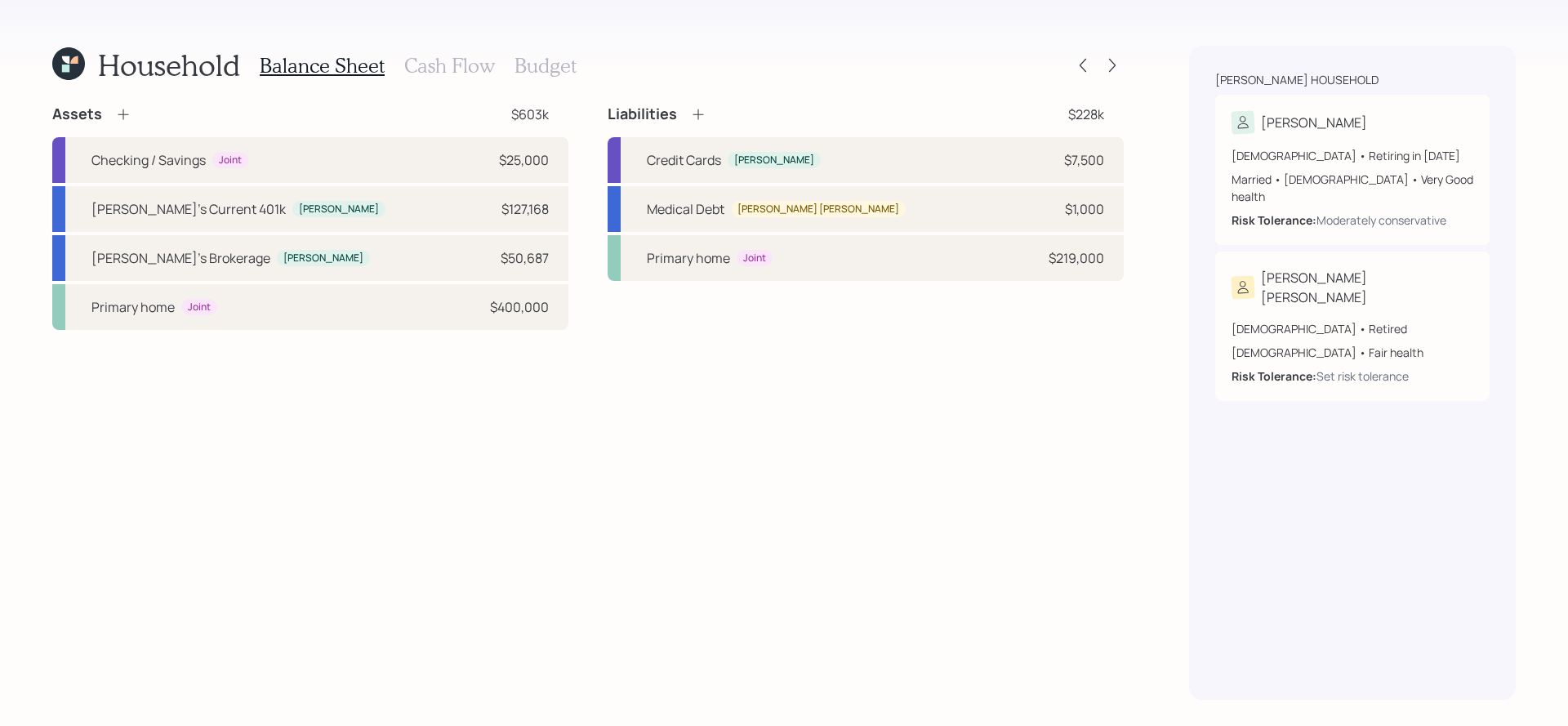
click at [68, 70] on icon at bounding box center [65, 68] width 7 height 7
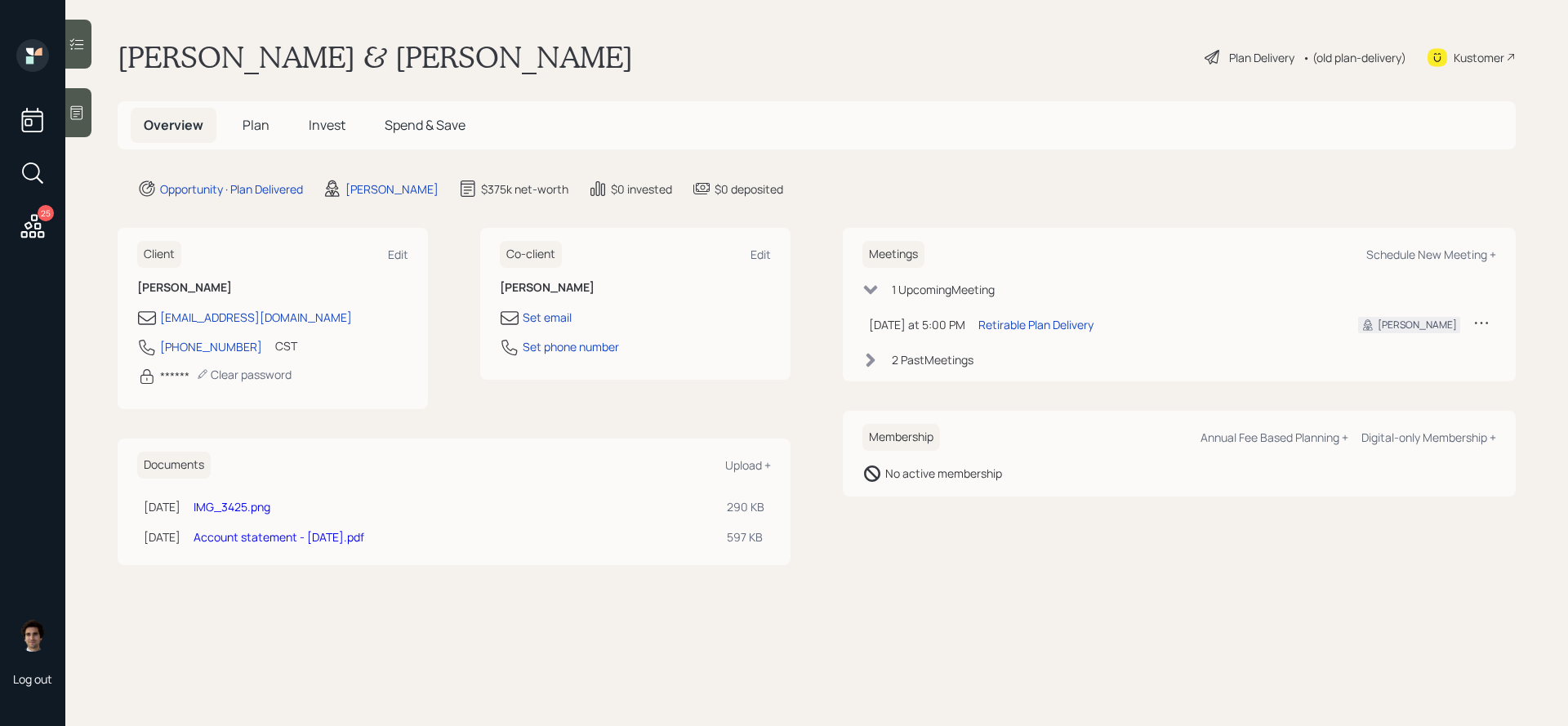
click at [1268, 59] on div "Plan Delivery" at bounding box center [1261, 57] width 65 height 17
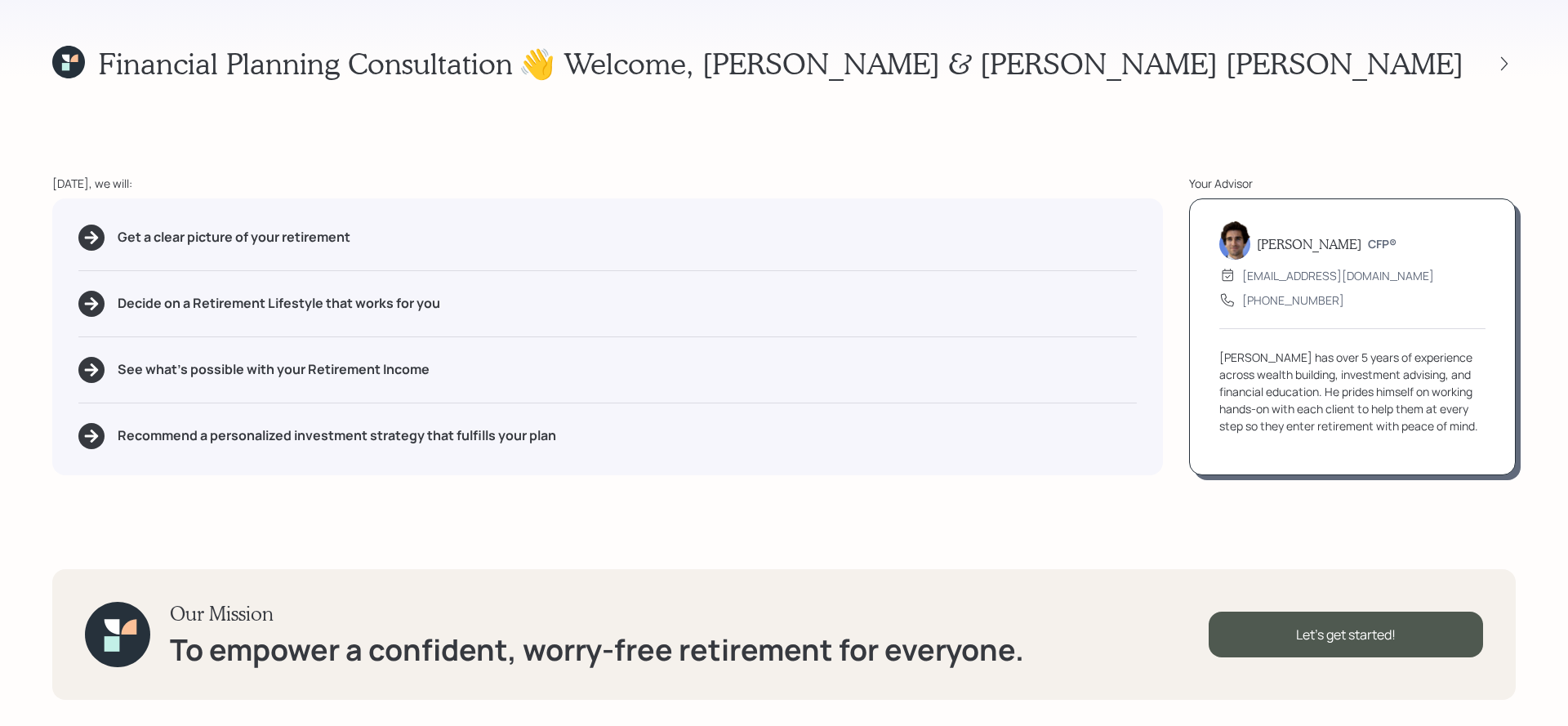
click at [77, 70] on icon at bounding box center [69, 63] width 33 height 33
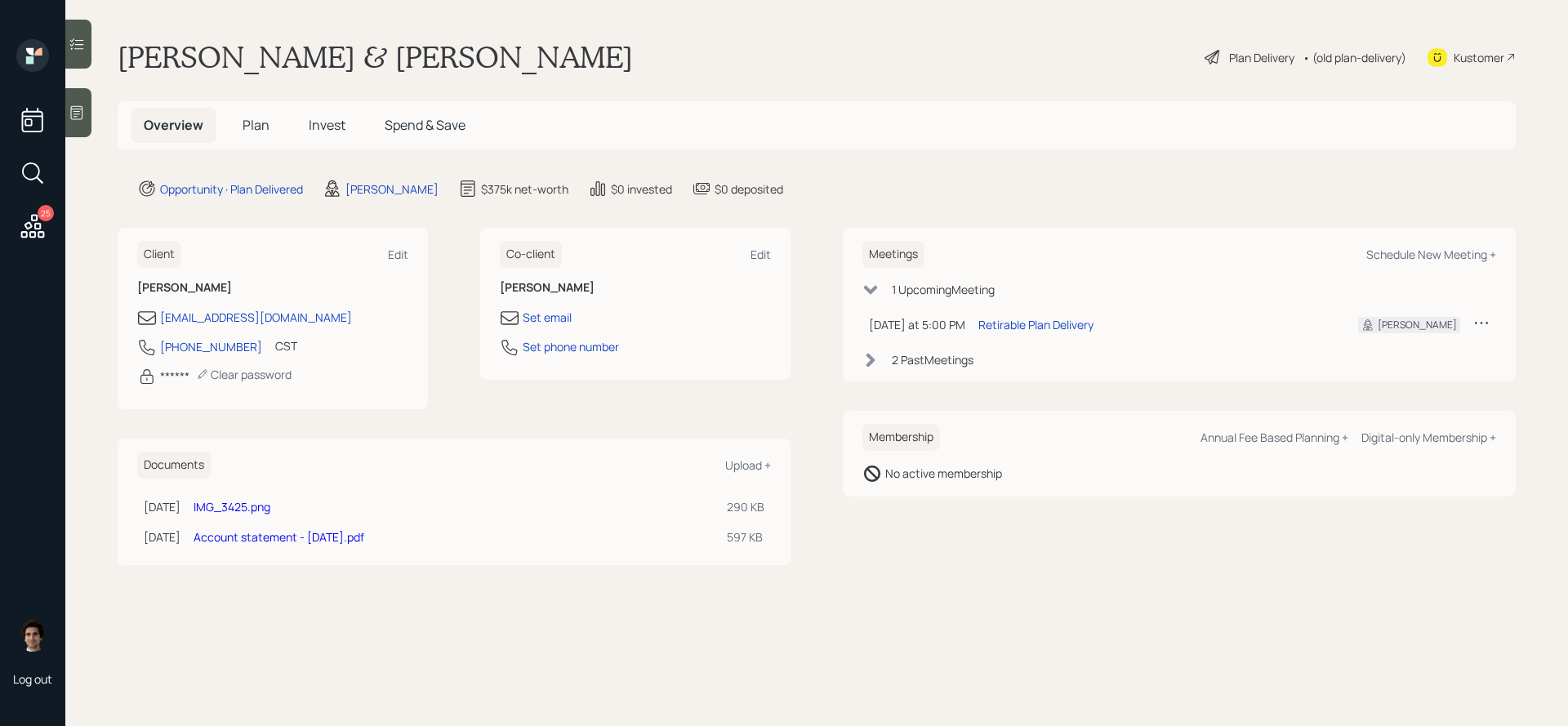
click at [253, 130] on span "Plan" at bounding box center [256, 124] width 27 height 18
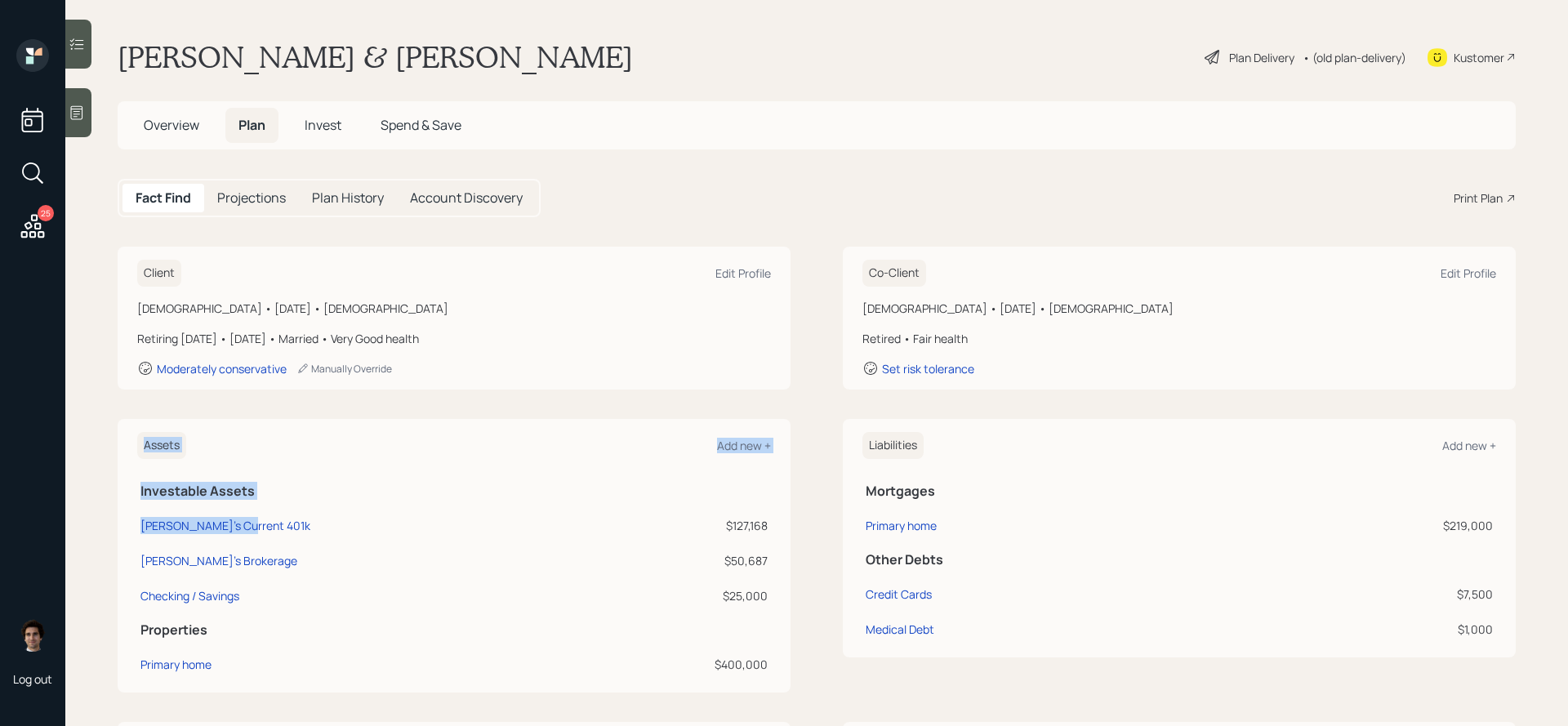
drag, startPoint x: 269, startPoint y: 534, endPoint x: 133, endPoint y: 526, distance: 136.2
click at [133, 526] on div "Assets Add new + Investable Assets Tim's Current 401k $127,168 [PERSON_NAME]'s …" at bounding box center [454, 556] width 673 height 274
click at [133, 524] on div "Assets Add new + Investable Assets Tim's Current 401k $127,168 [PERSON_NAME]'s …" at bounding box center [454, 556] width 673 height 274
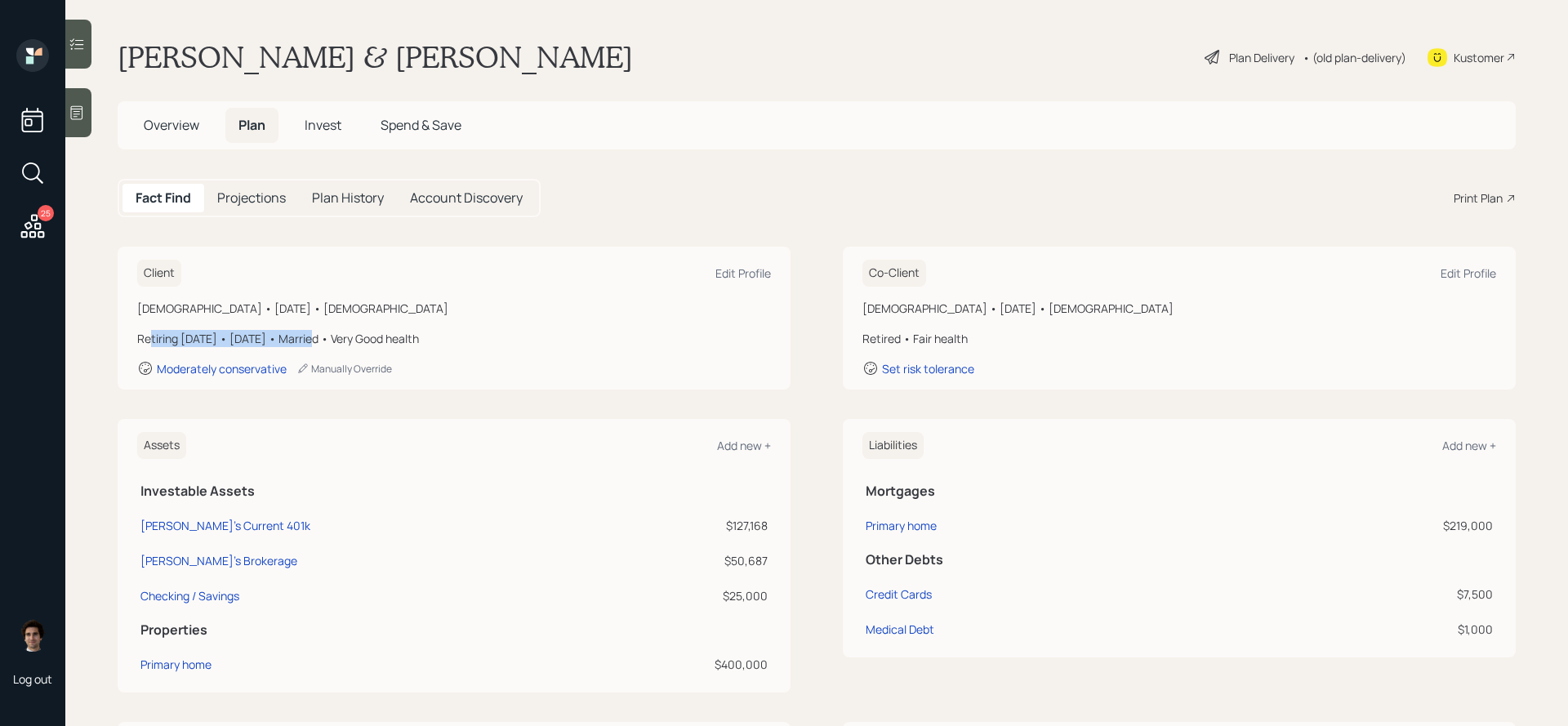
drag, startPoint x: 306, startPoint y: 341, endPoint x: 144, endPoint y: 342, distance: 162.0
click at [144, 342] on div "Retiring [DATE] • [DATE] • Married • Very Good health" at bounding box center [454, 339] width 634 height 17
drag, startPoint x: 129, startPoint y: 342, endPoint x: 296, endPoint y: 337, distance: 167.1
click at [296, 337] on div "Client Edit Profile [DEMOGRAPHIC_DATA] • [DATE] • [DEMOGRAPHIC_DATA] Retiring […" at bounding box center [454, 318] width 673 height 143
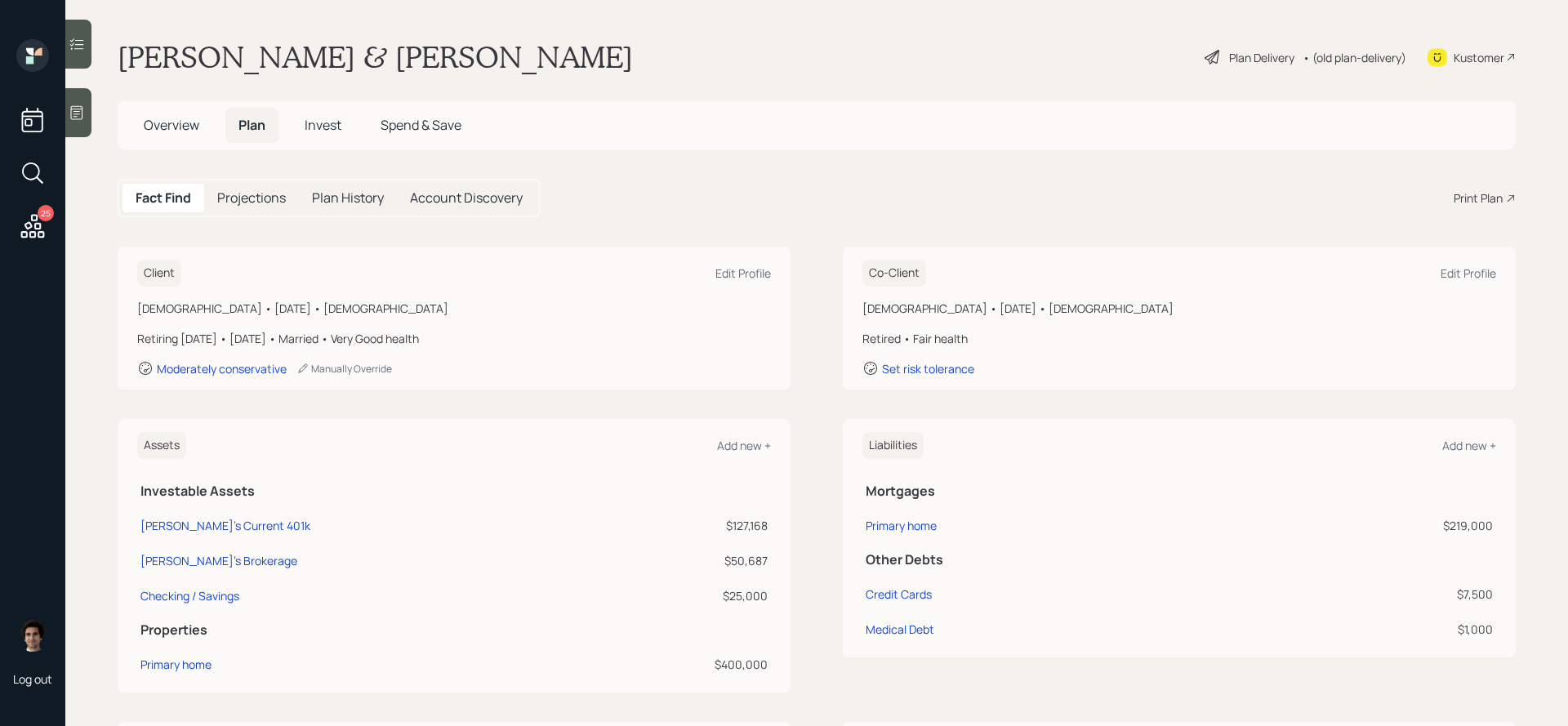
click at [173, 139] on h5 "Overview" at bounding box center [171, 125] width 82 height 35
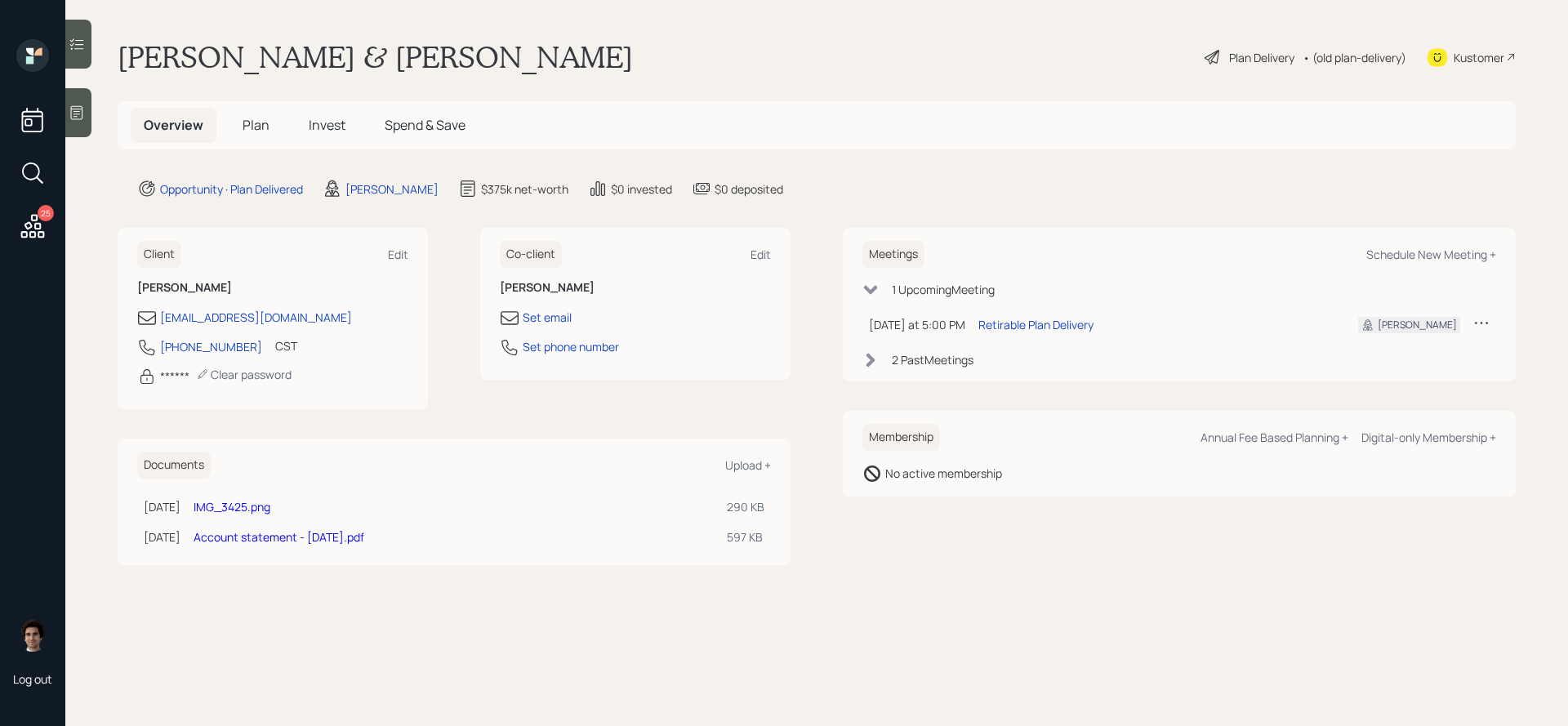
click at [262, 118] on span "Plan" at bounding box center [256, 124] width 27 height 18
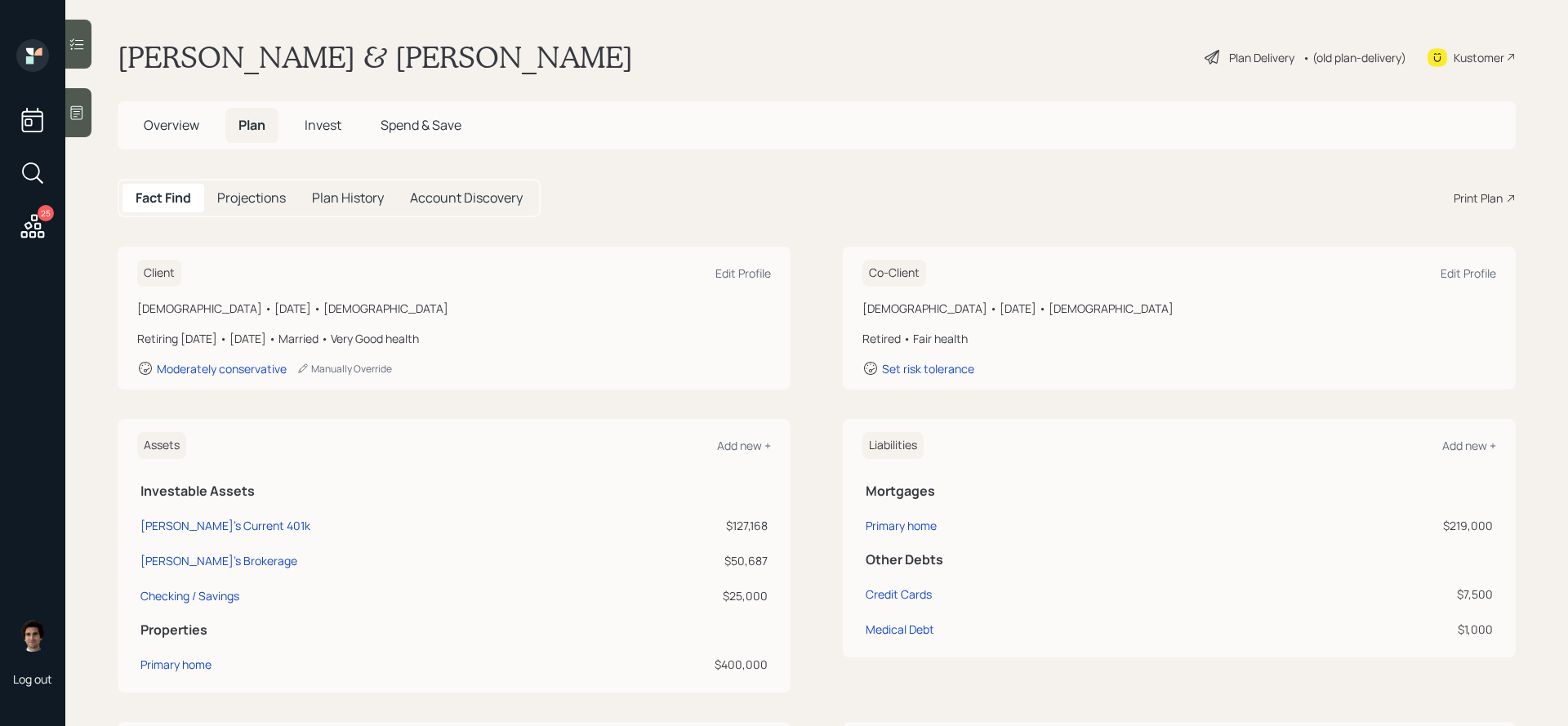
scroll to position [106, 0]
